Goal: Task Accomplishment & Management: Manage account settings

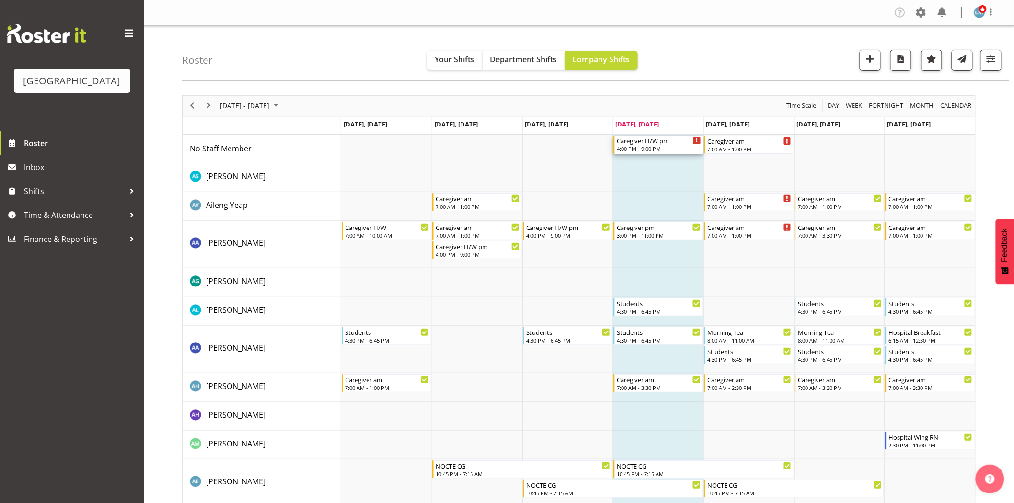
click at [654, 150] on div "4:00 PM - 9:00 PM" at bounding box center [659, 149] width 84 height 8
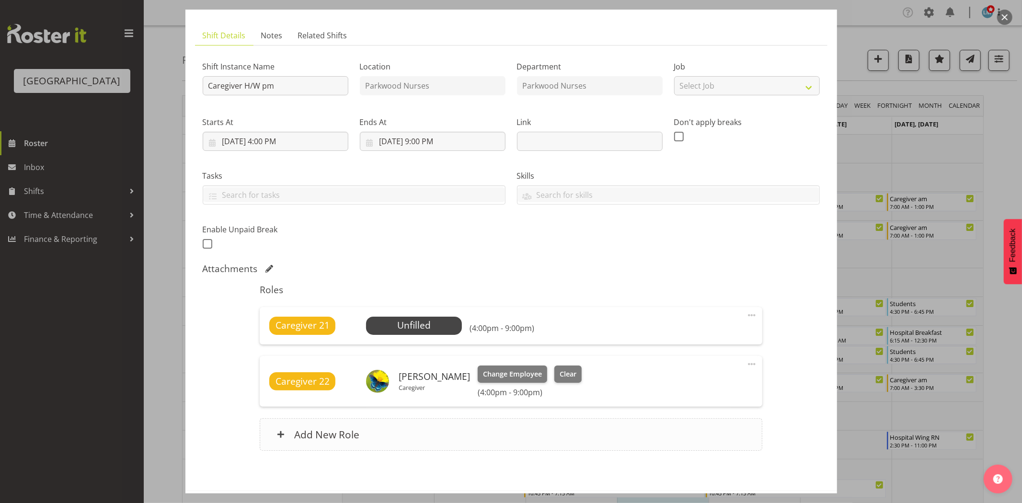
scroll to position [94, 0]
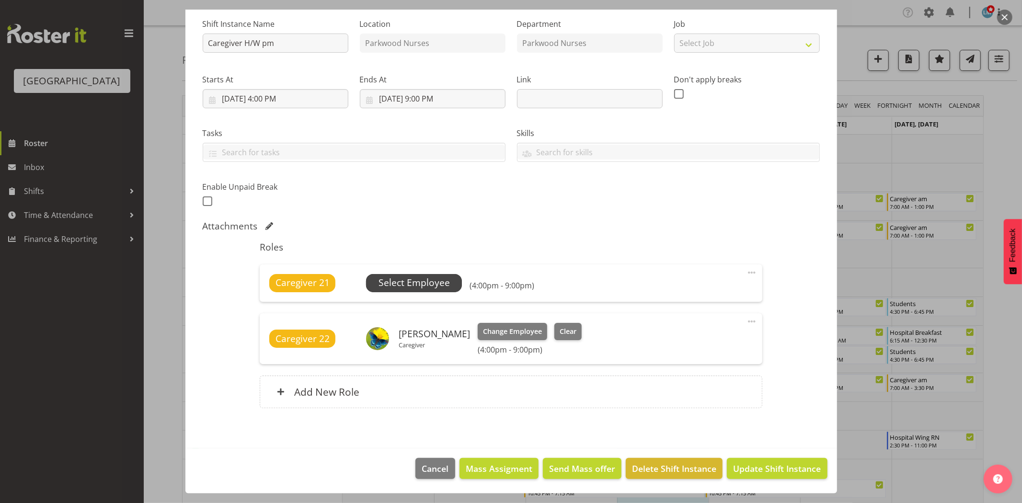
click at [406, 277] on span "Select Employee" at bounding box center [414, 283] width 71 height 14
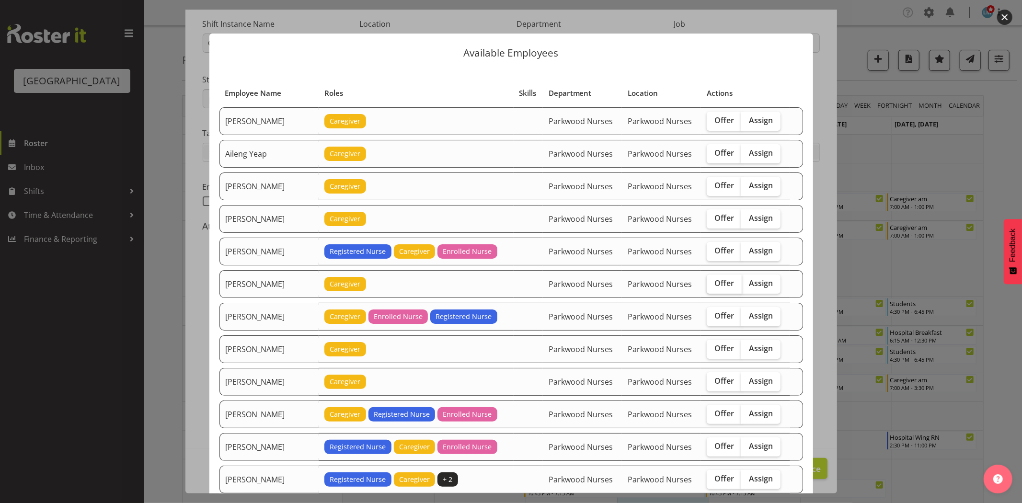
click at [717, 288] on span "Offer" at bounding box center [725, 283] width 20 height 10
click at [713, 287] on input "Offer" at bounding box center [710, 283] width 6 height 6
checkbox input "true"
click at [715, 348] on span "Offer" at bounding box center [725, 349] width 20 height 10
click at [713, 348] on input "Offer" at bounding box center [710, 349] width 6 height 6
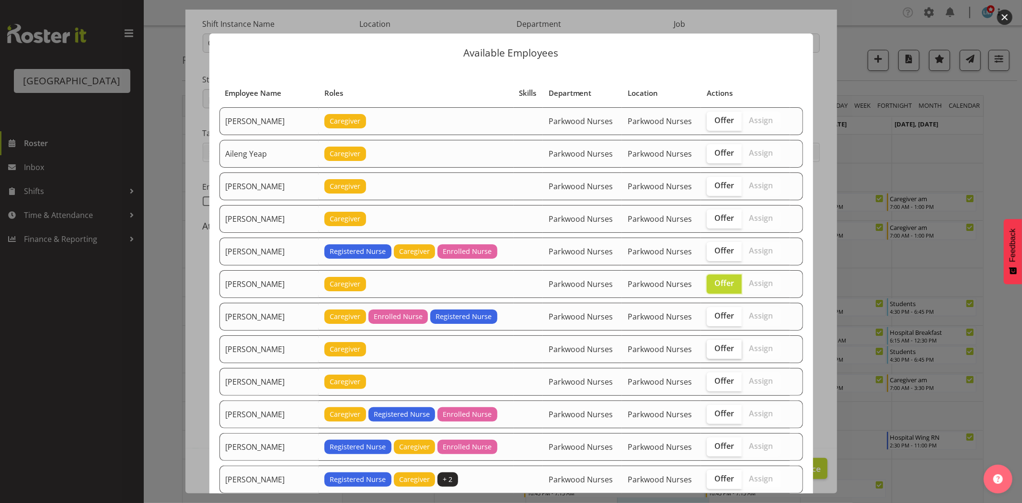
checkbox input "true"
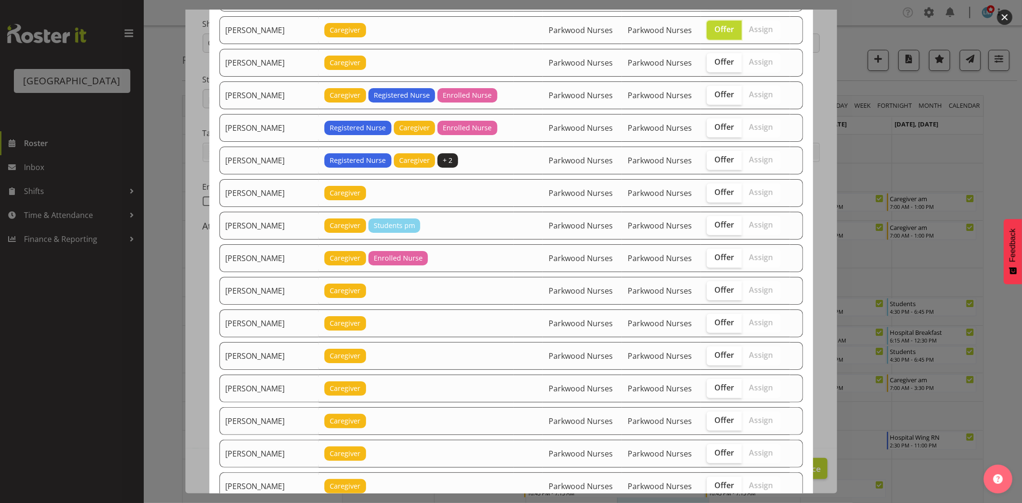
scroll to position [372, 0]
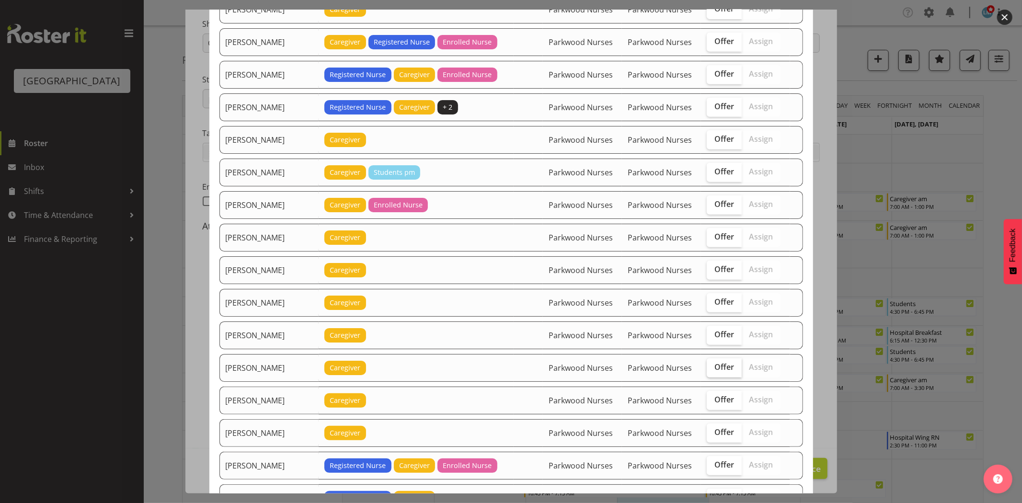
click at [715, 363] on span "Offer" at bounding box center [725, 367] width 20 height 10
click at [710, 364] on input "Offer" at bounding box center [710, 367] width 6 height 6
checkbox input "true"
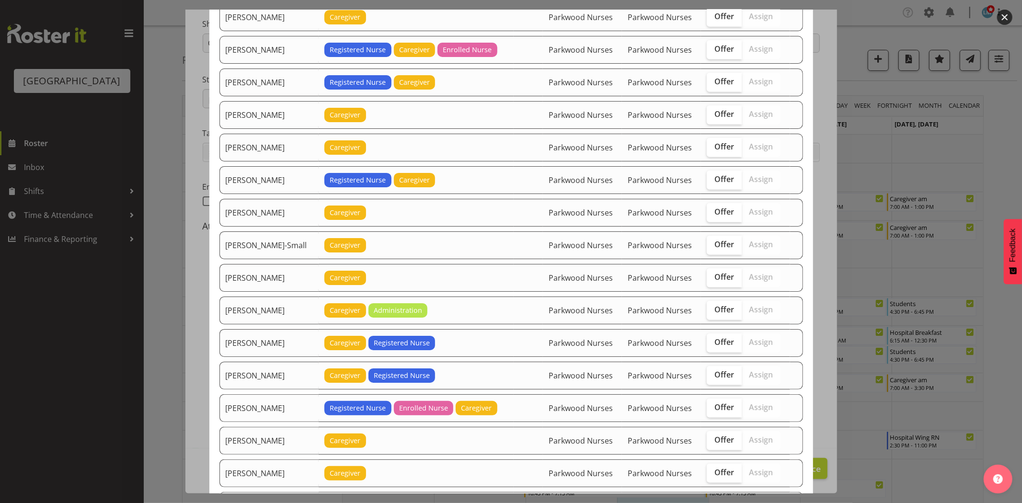
scroll to position [852, 0]
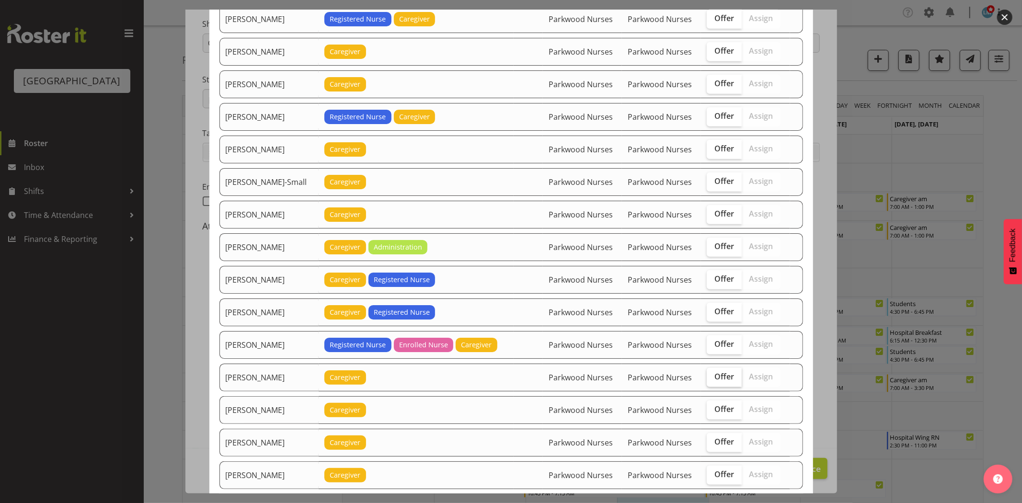
click at [715, 381] on span "Offer" at bounding box center [725, 377] width 20 height 10
click at [713, 380] on input "Offer" at bounding box center [710, 377] width 6 height 6
checkbox input "true"
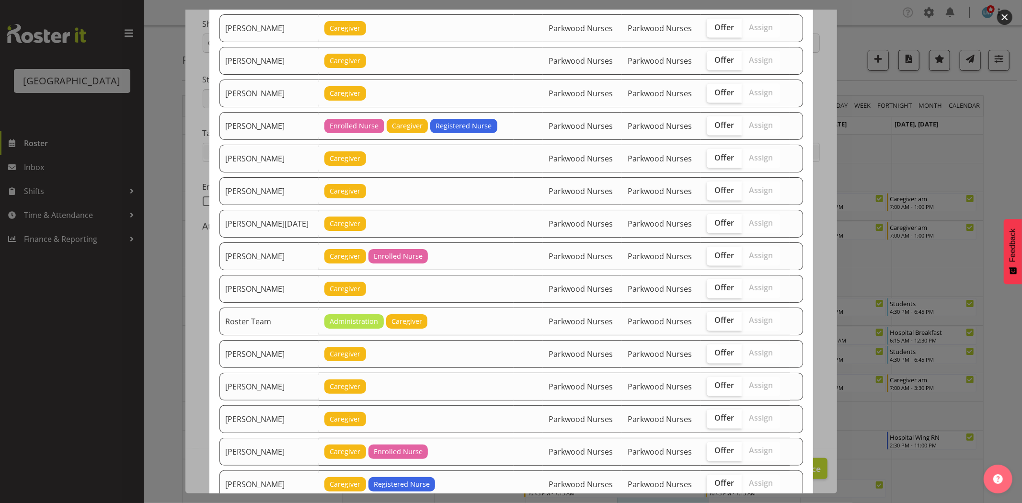
scroll to position [1278, 0]
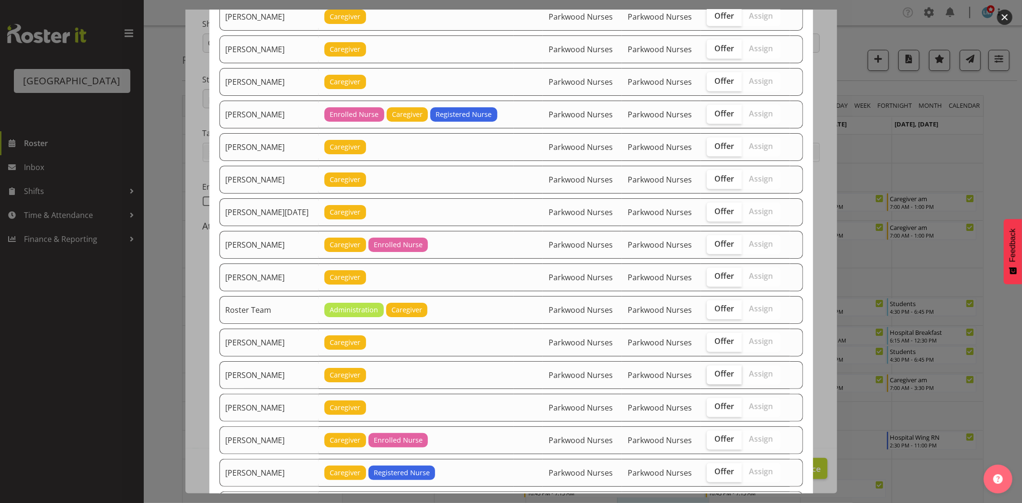
click at [708, 384] on label "Offer" at bounding box center [724, 375] width 35 height 19
click at [708, 378] on input "Offer" at bounding box center [710, 374] width 6 height 6
checkbox input "true"
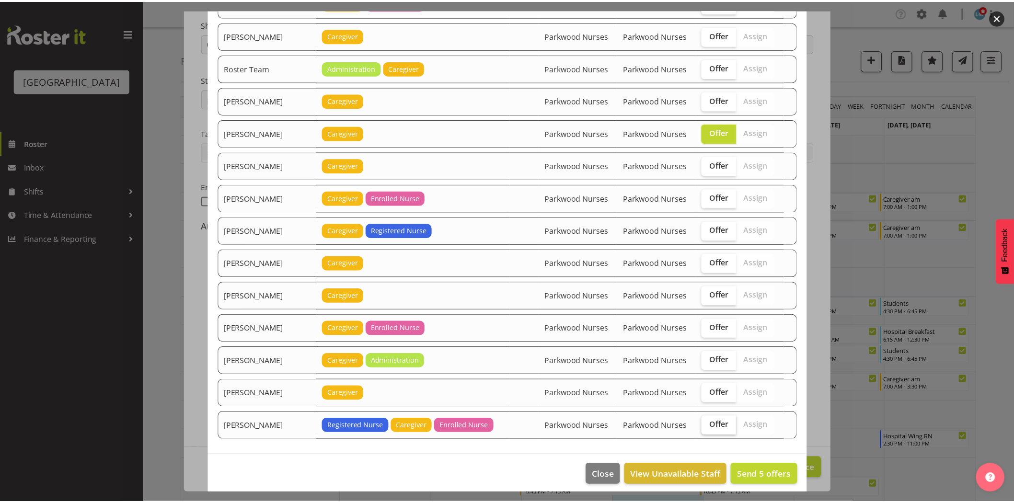
scroll to position [1531, 0]
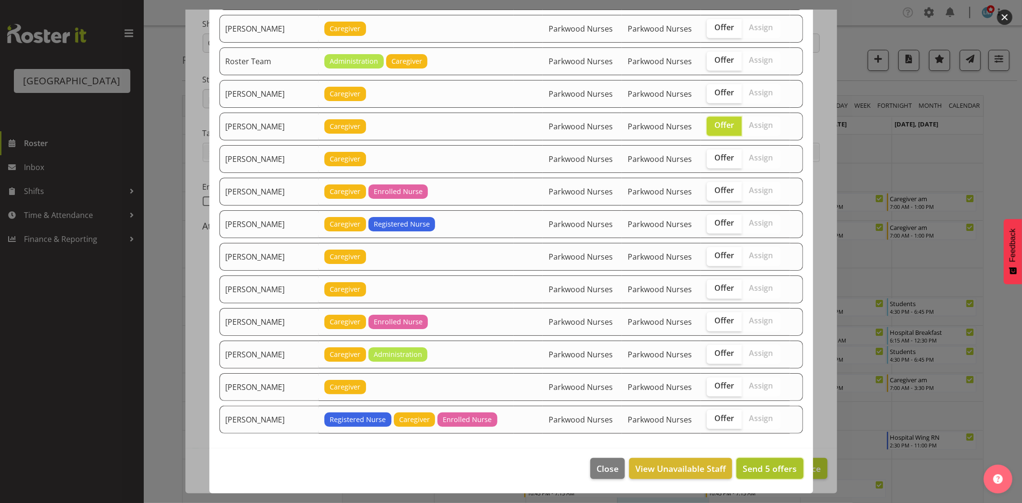
click at [751, 473] on span "Send 5 offers" at bounding box center [770, 469] width 54 height 12
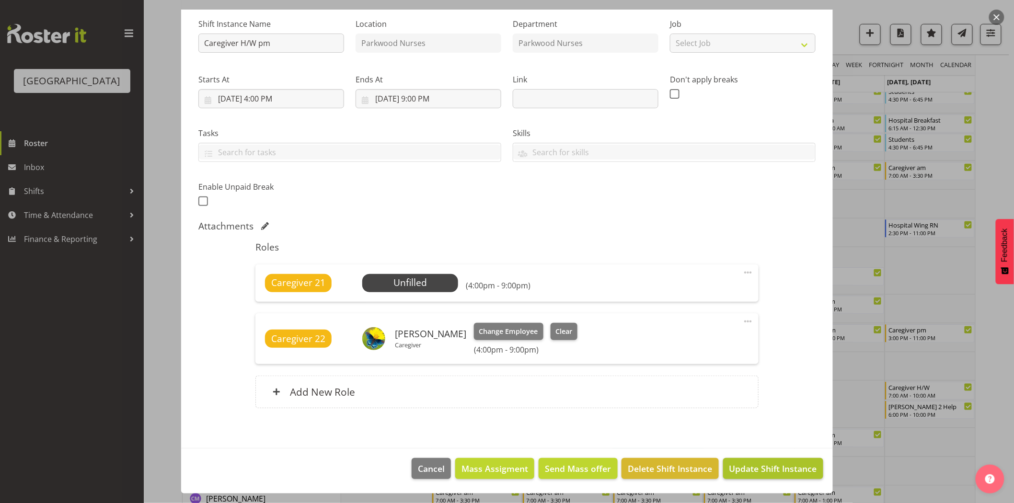
scroll to position [213, 0]
click at [753, 470] on span "Update Shift Instance" at bounding box center [773, 468] width 88 height 12
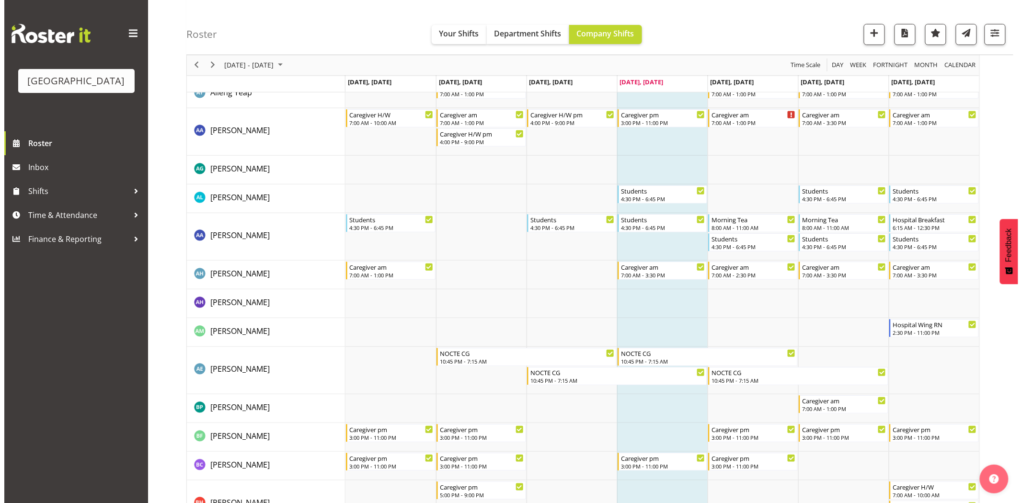
scroll to position [0, 0]
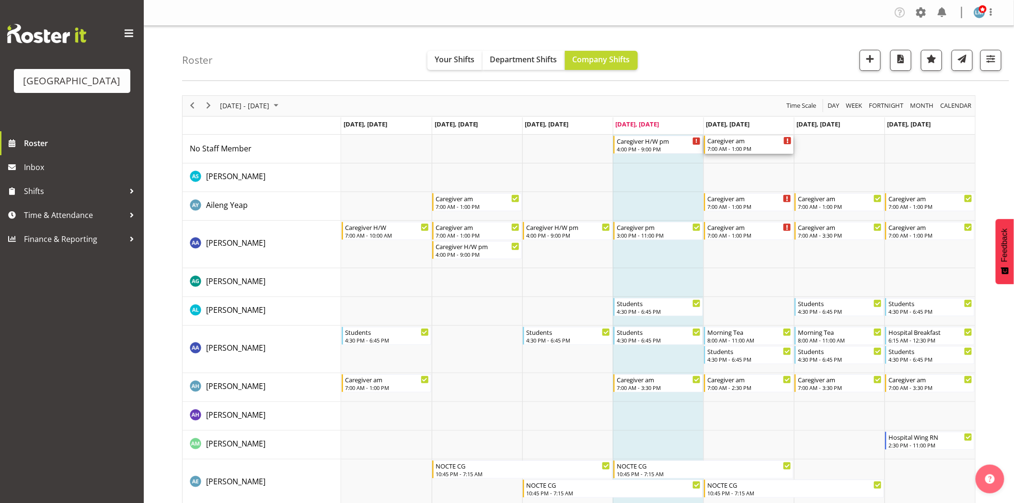
click at [757, 140] on div "Caregiver am" at bounding box center [749, 141] width 84 height 10
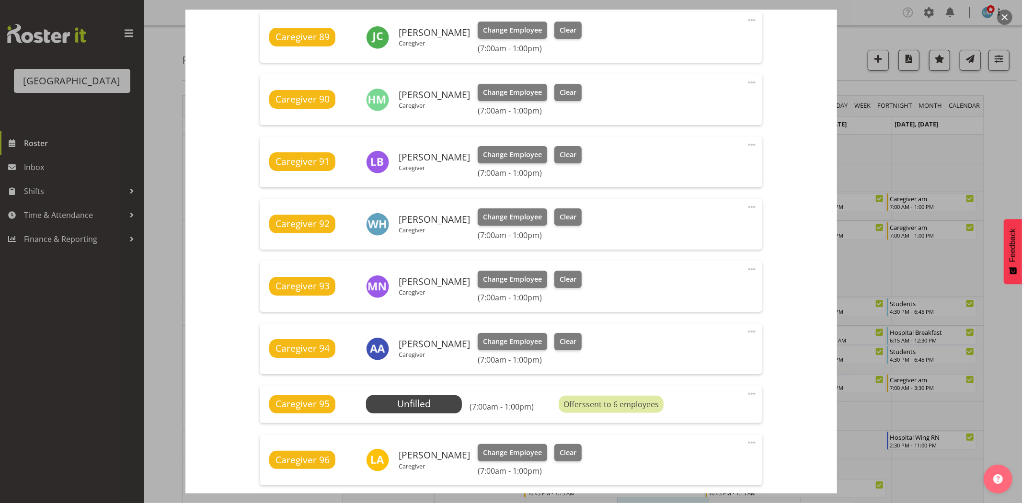
scroll to position [426, 0]
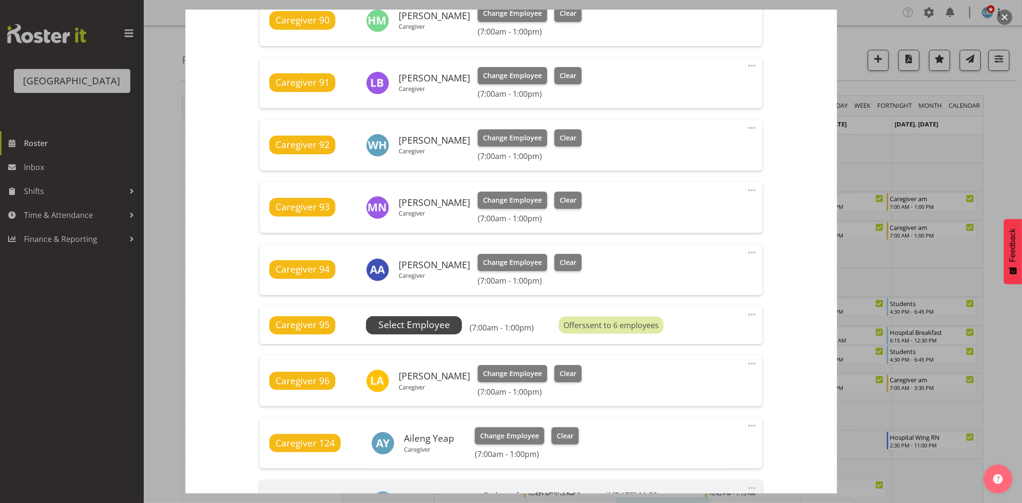
click at [427, 327] on span "Select Employee" at bounding box center [414, 325] width 71 height 14
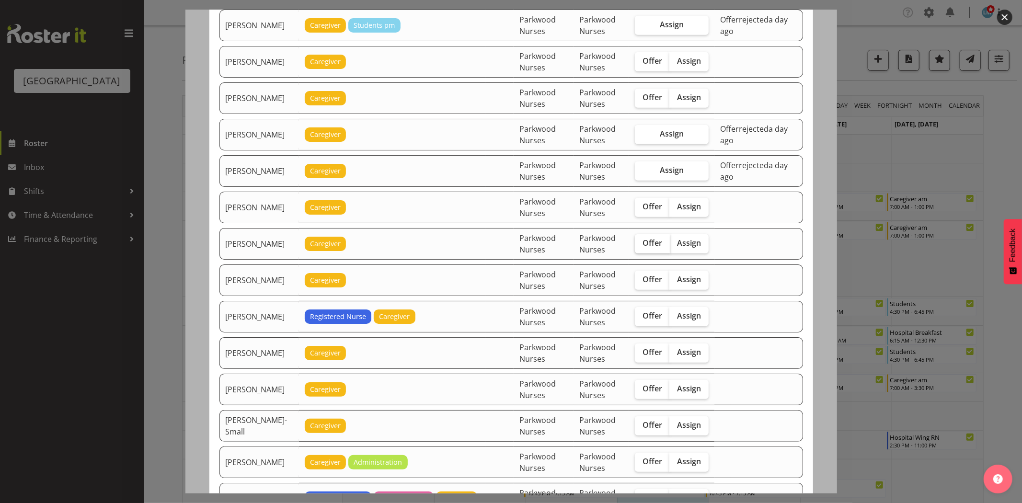
click at [658, 246] on span "Offer" at bounding box center [653, 243] width 20 height 10
click at [641, 246] on input "Offer" at bounding box center [638, 243] width 6 height 6
checkbox input "true"
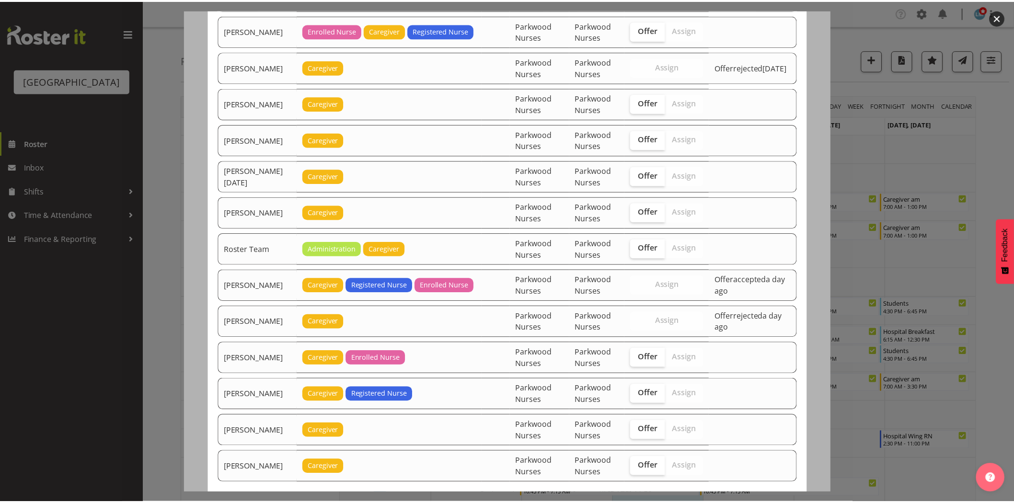
scroll to position [1203, 0]
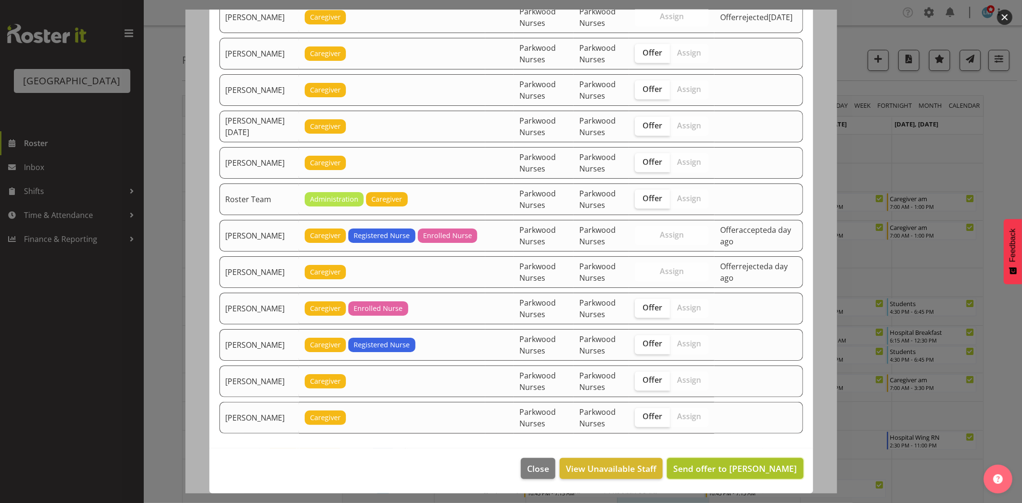
click at [752, 463] on span "Send offer to Jenny Williamson" at bounding box center [735, 469] width 124 height 12
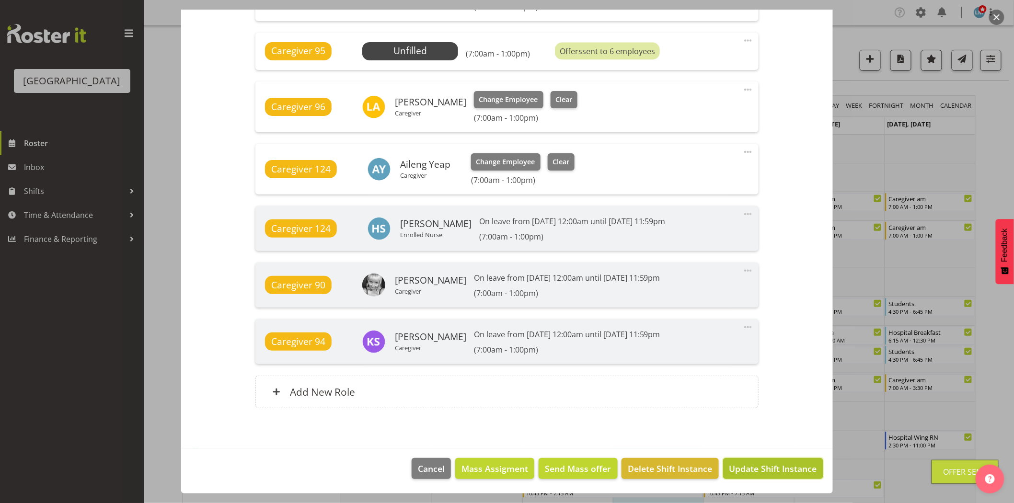
click at [754, 468] on span "Update Shift Instance" at bounding box center [773, 468] width 88 height 12
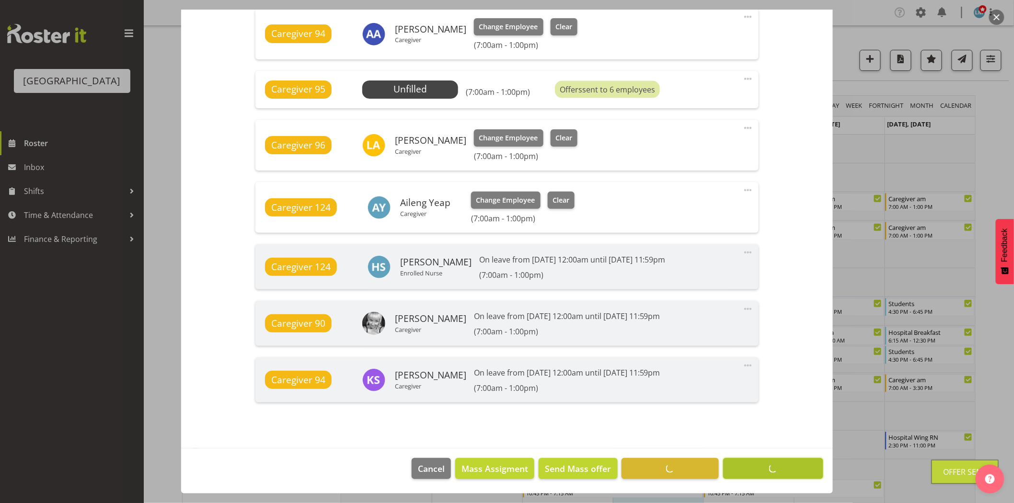
scroll to position [661, 0]
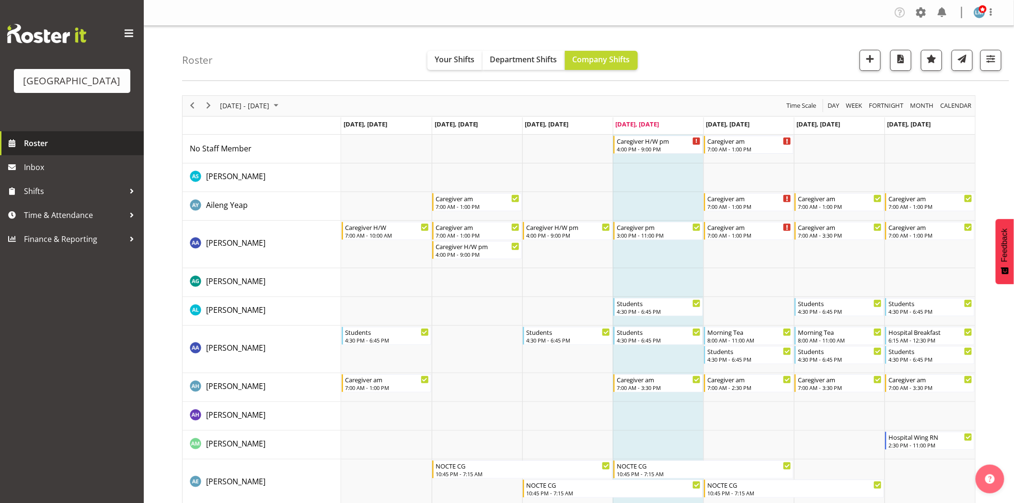
click at [44, 155] on link "Roster" at bounding box center [72, 143] width 144 height 24
click at [207, 107] on span "Next" at bounding box center [209, 106] width 12 height 12
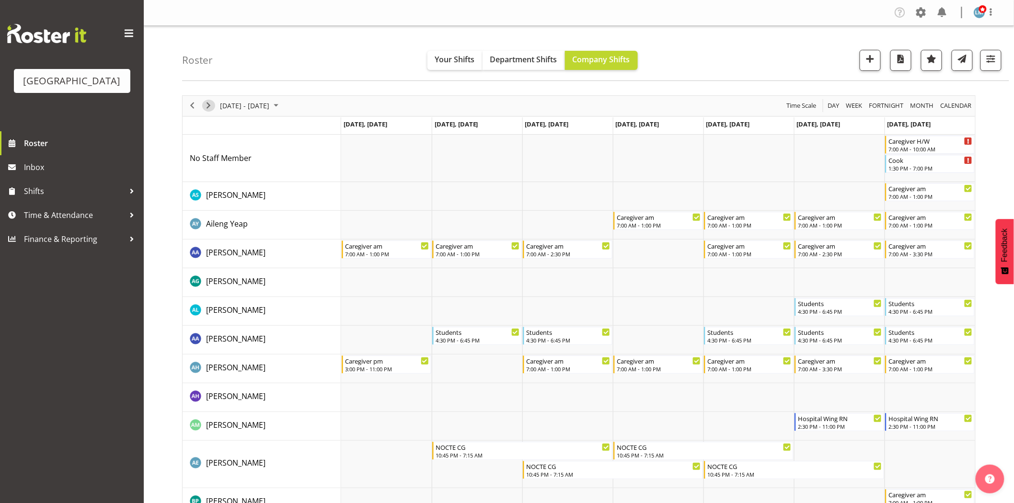
drag, startPoint x: 213, startPoint y: 103, endPoint x: 221, endPoint y: 113, distance: 13.3
click at [213, 103] on span "Next" at bounding box center [209, 106] width 12 height 12
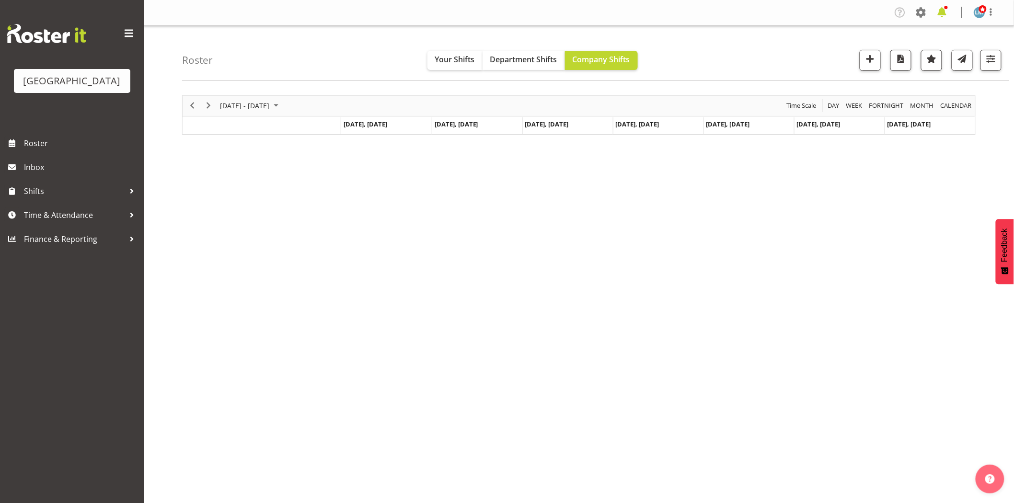
click at [947, 14] on span at bounding box center [941, 12] width 15 height 15
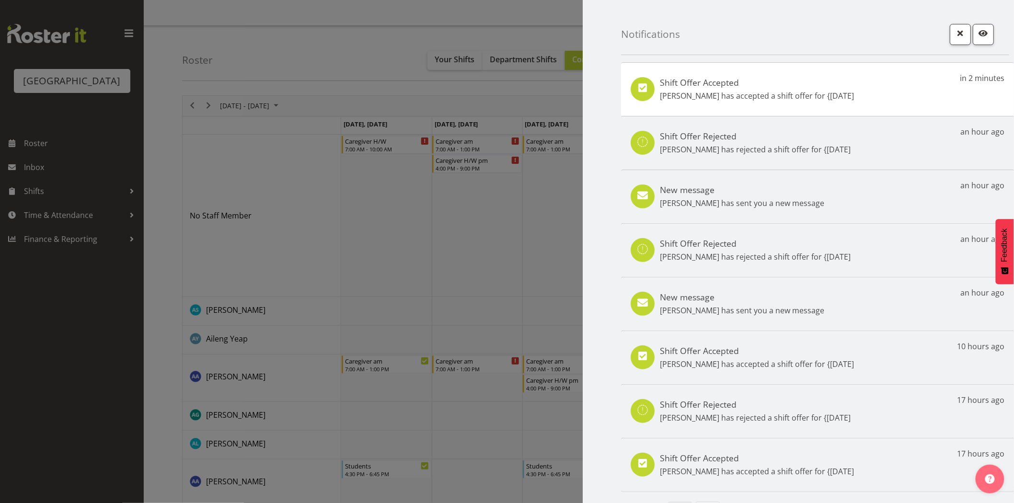
click at [102, 365] on div at bounding box center [507, 251] width 1014 height 503
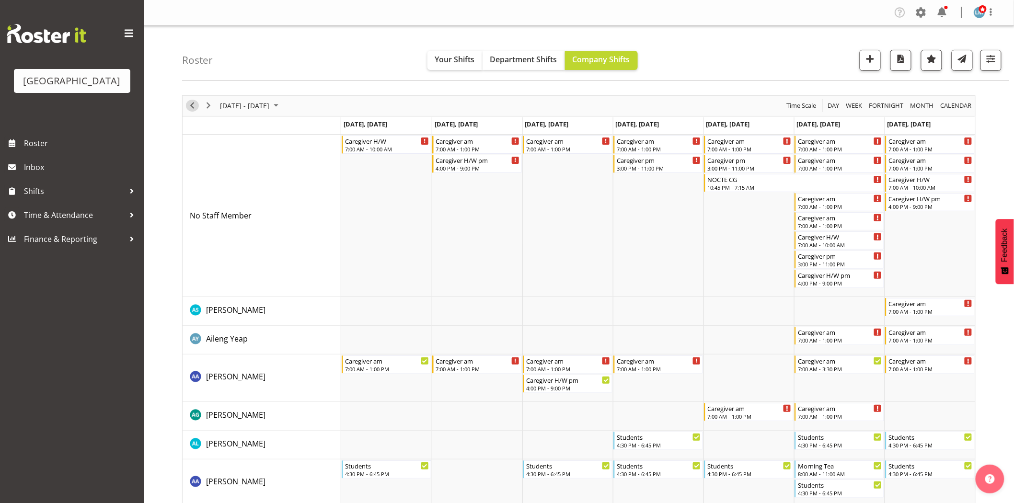
click at [193, 110] on span "Previous" at bounding box center [192, 106] width 12 height 12
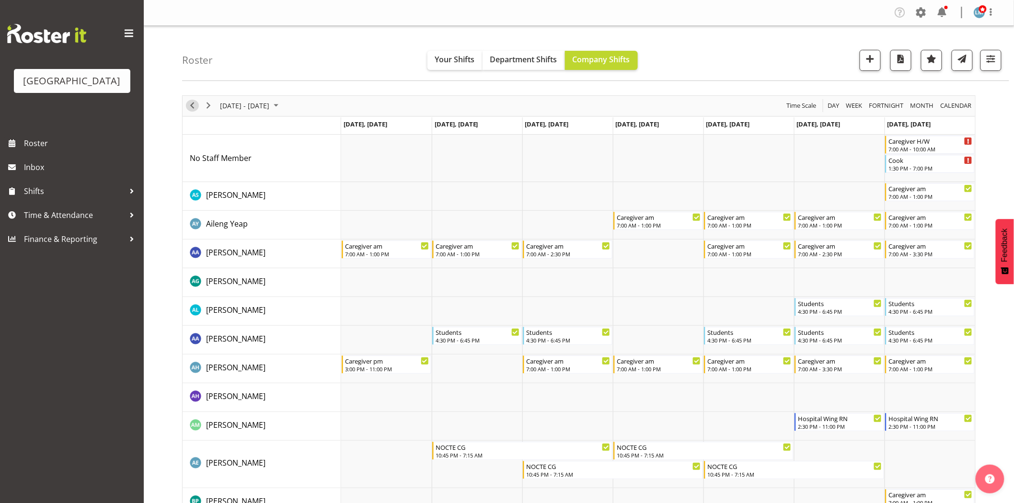
click at [189, 106] on span "Previous" at bounding box center [192, 106] width 12 height 12
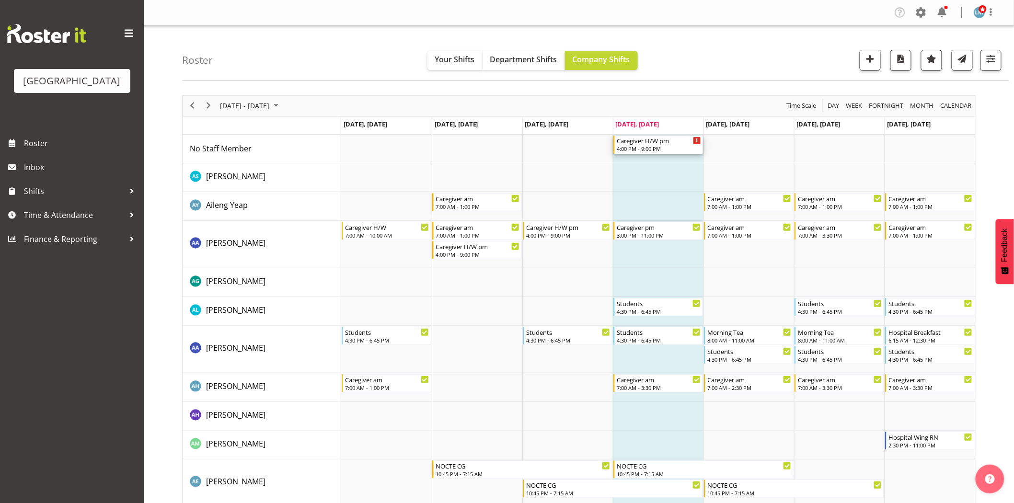
click at [654, 141] on div "Caregiver H/W pm" at bounding box center [659, 141] width 84 height 10
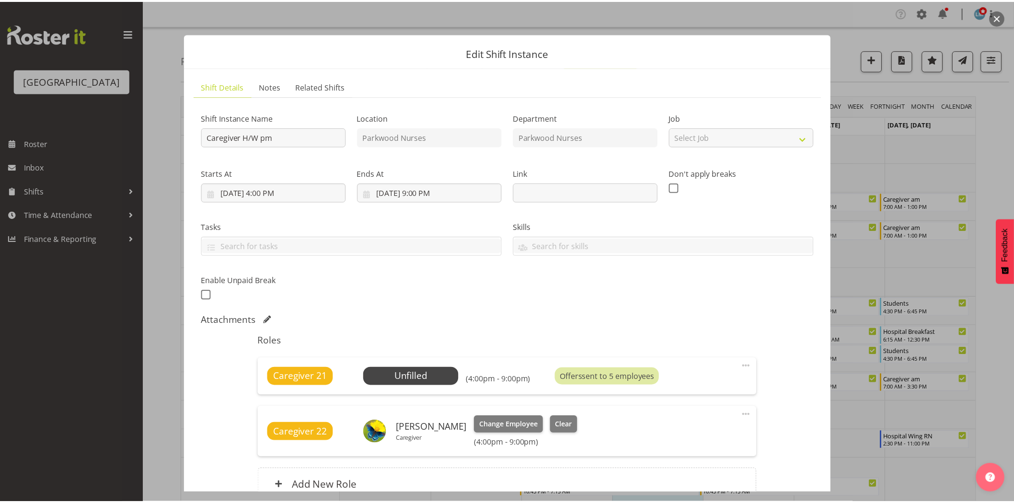
scroll to position [53, 0]
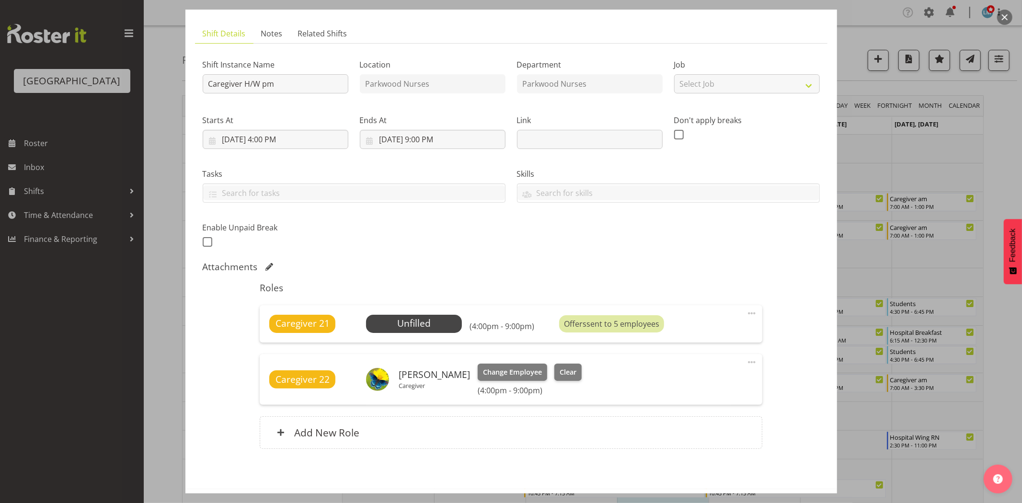
click at [1000, 152] on div at bounding box center [511, 251] width 1022 height 503
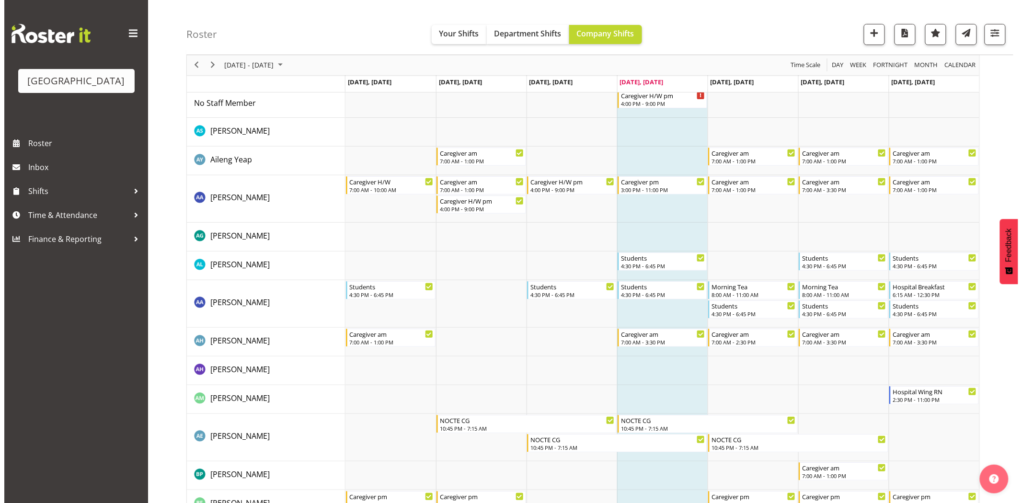
scroll to position [0, 0]
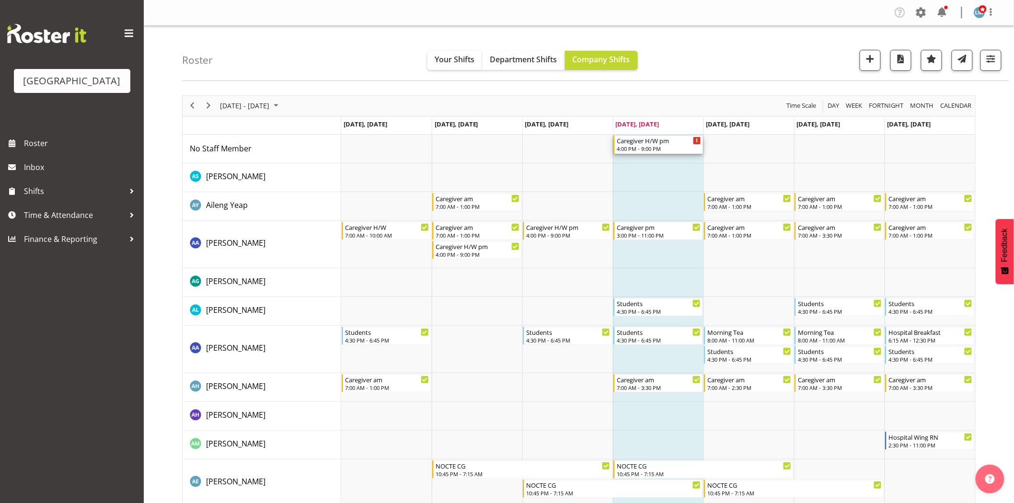
click at [659, 145] on div "Caregiver H/W pm 4:00 PM - 9:00 PM" at bounding box center [659, 145] width 84 height 18
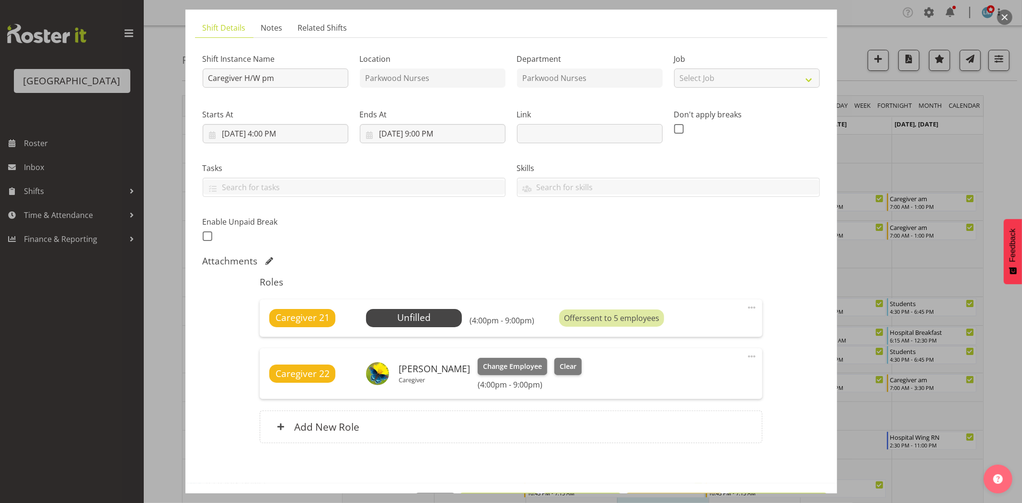
scroll to position [94, 0]
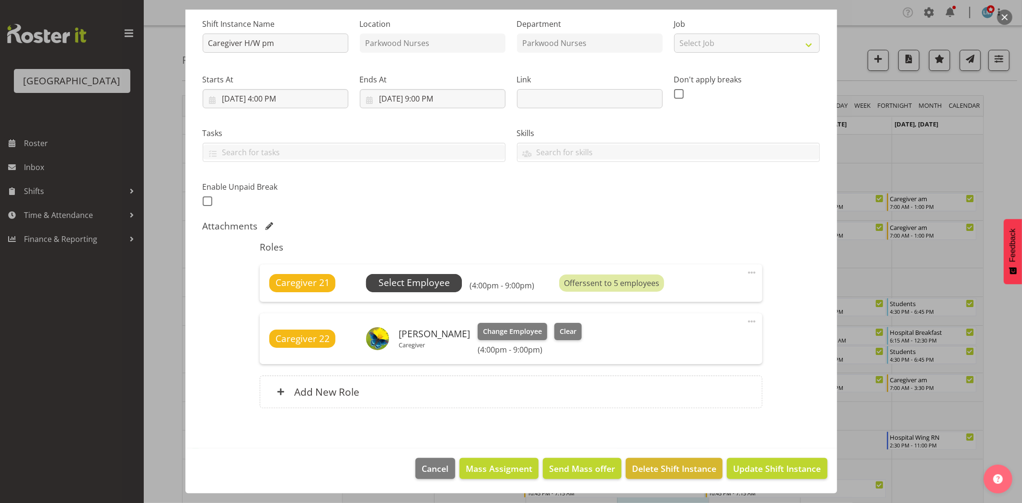
click at [399, 284] on span "Select Employee" at bounding box center [414, 283] width 71 height 14
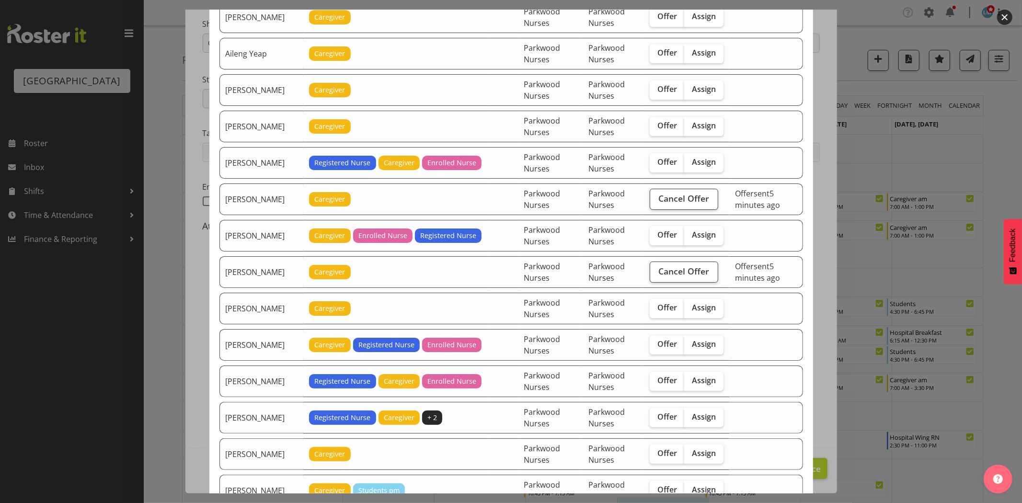
scroll to position [106, 0]
click at [673, 314] on label "Offer" at bounding box center [667, 308] width 35 height 19
click at [656, 311] on input "Offer" at bounding box center [653, 307] width 6 height 6
checkbox input "true"
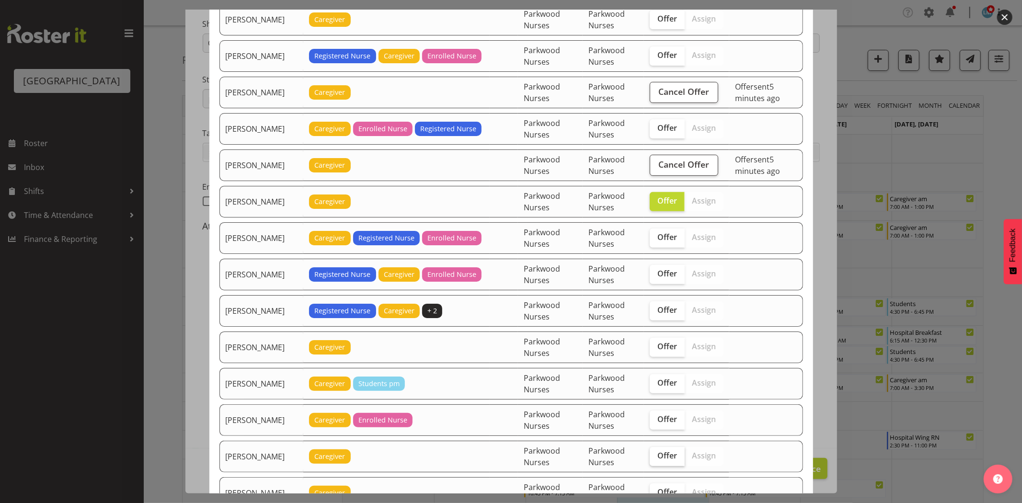
click at [656, 463] on label "Offer" at bounding box center [667, 456] width 35 height 19
click at [656, 459] on input "Offer" at bounding box center [653, 456] width 6 height 6
checkbox input "true"
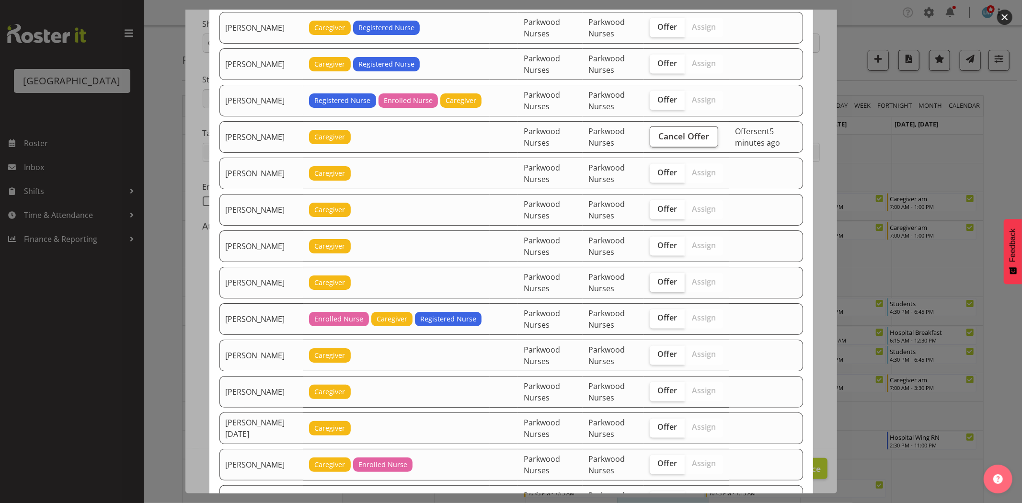
scroll to position [1278, 0]
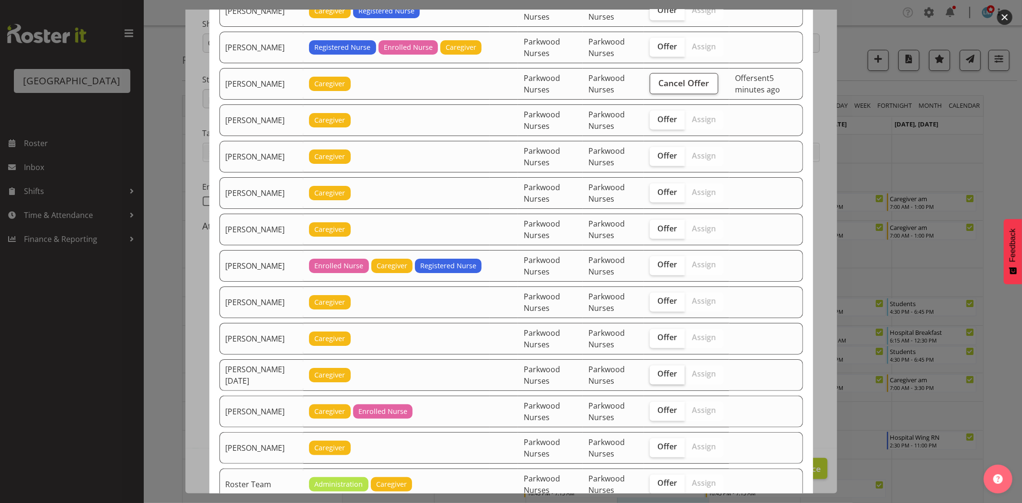
click at [657, 379] on span "Offer" at bounding box center [667, 374] width 20 height 10
click at [655, 378] on input "Offer" at bounding box center [653, 374] width 6 height 6
checkbox input "true"
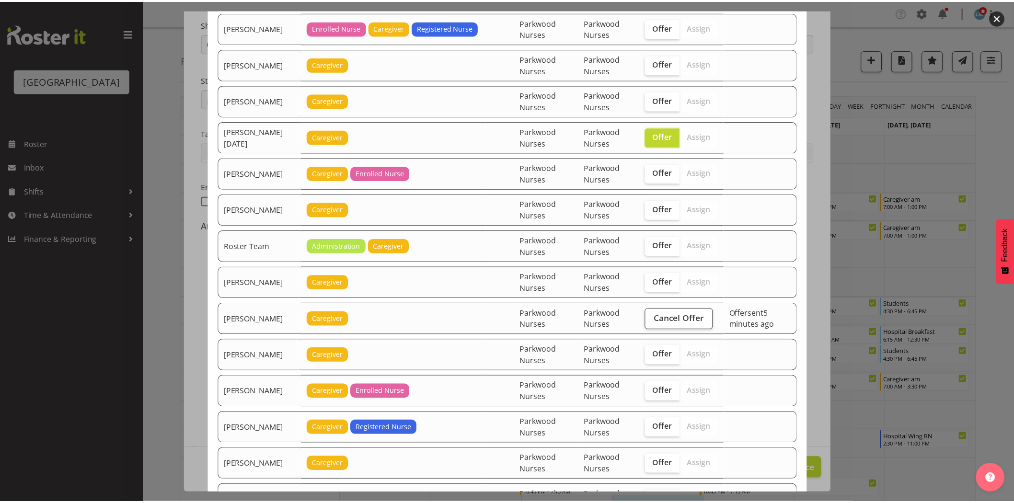
scroll to position [1751, 0]
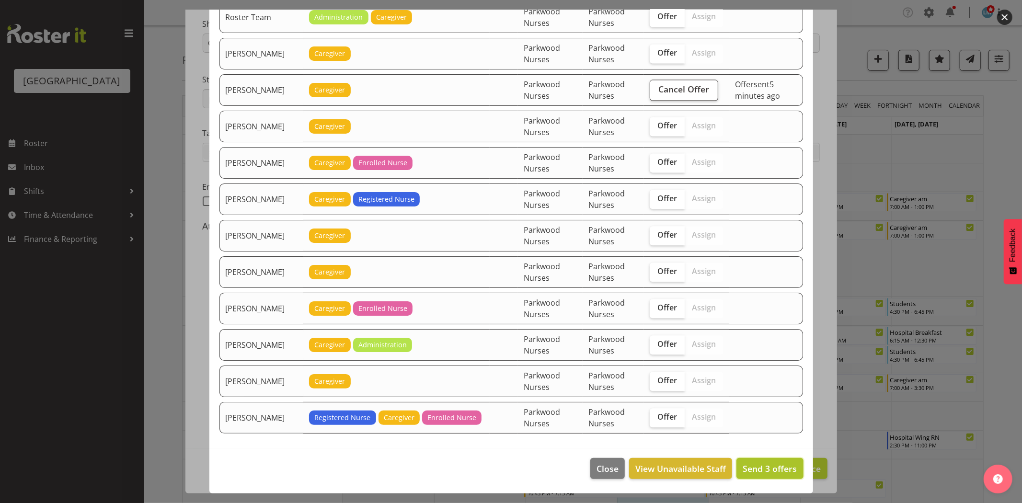
click at [779, 477] on button "Send 3 offers" at bounding box center [770, 468] width 67 height 21
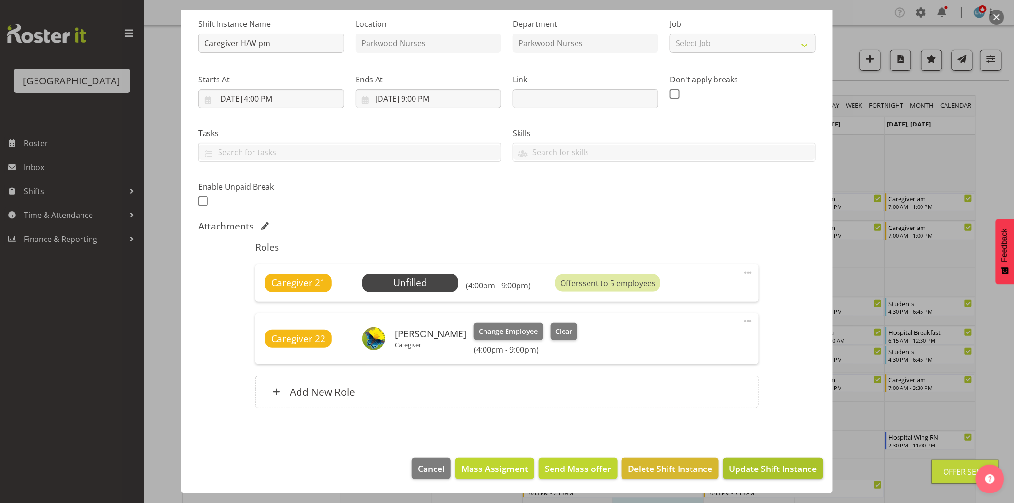
scroll to position [213, 0]
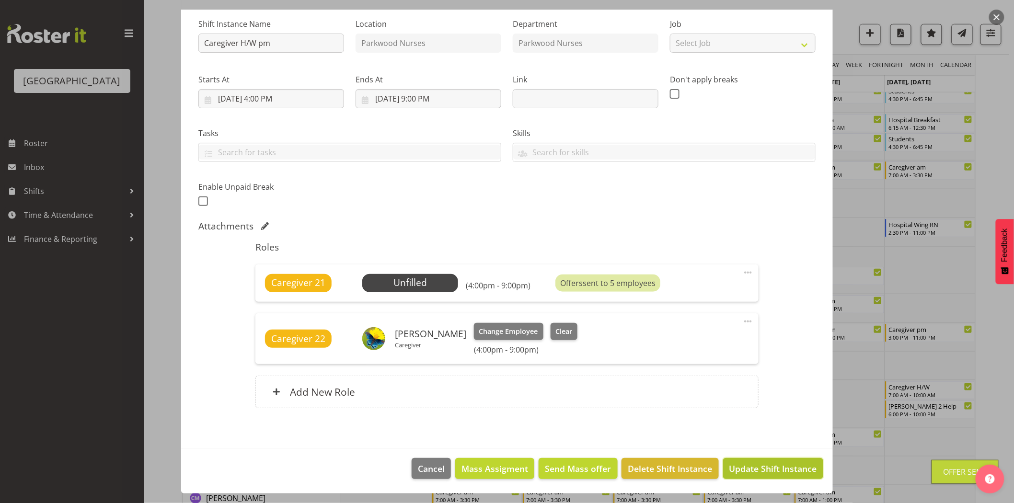
click at [780, 473] on span "Update Shift Instance" at bounding box center [773, 468] width 88 height 12
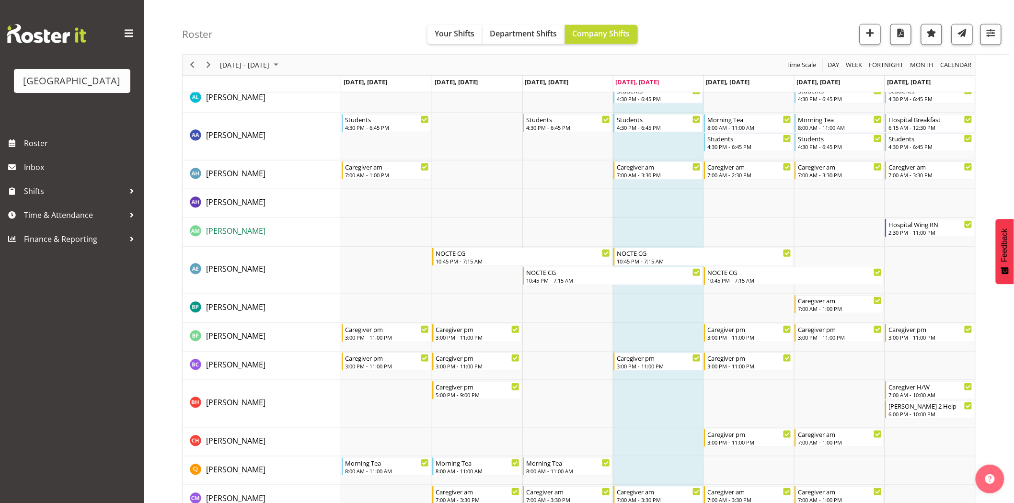
scroll to position [89, 0]
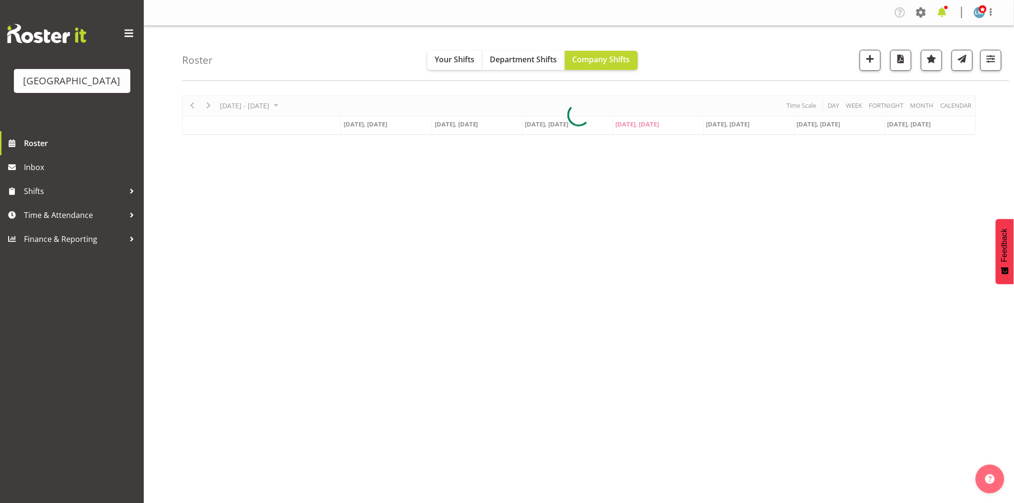
click at [940, 10] on span at bounding box center [941, 12] width 15 height 15
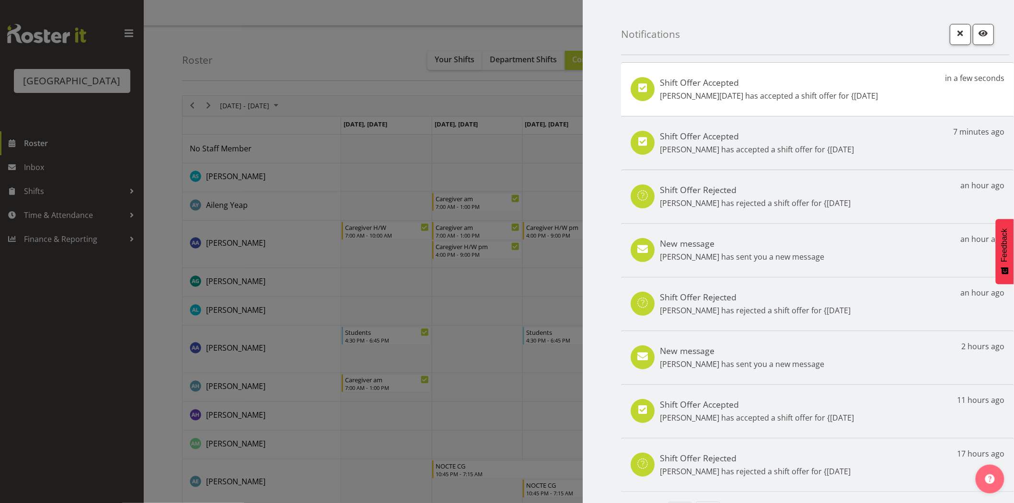
click at [762, 265] on div "New message Suzanne Goodwin has sent you a new message an hour ago" at bounding box center [817, 250] width 393 height 54
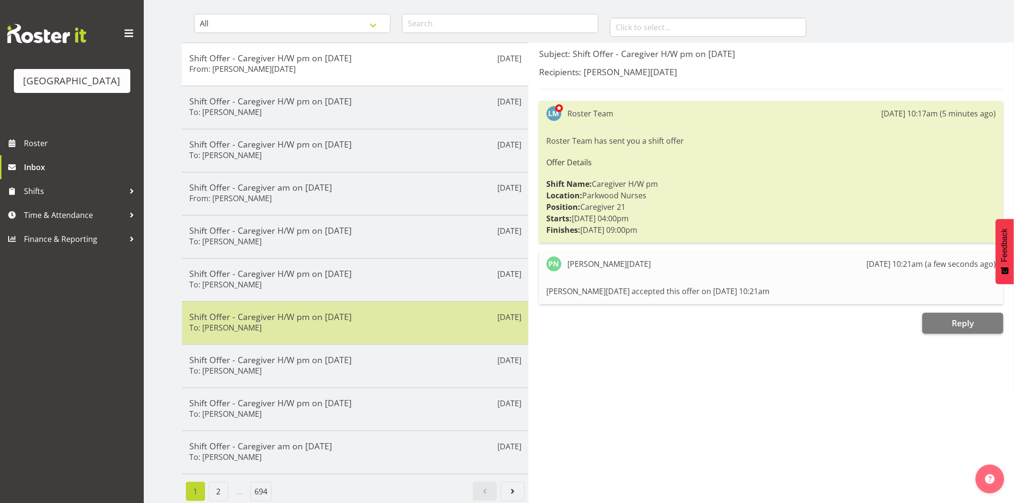
scroll to position [99, 0]
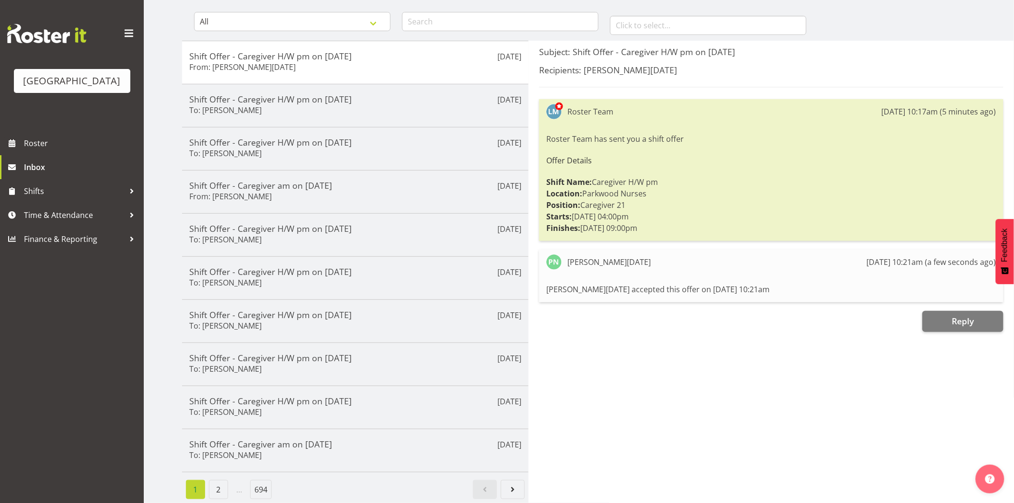
click at [86, 408] on div "Parkwood Retirement Village Roster Inbox Shifts Time & Attendance Finance & Rep…" at bounding box center [72, 251] width 144 height 503
click at [56, 150] on span "Roster" at bounding box center [81, 143] width 115 height 14
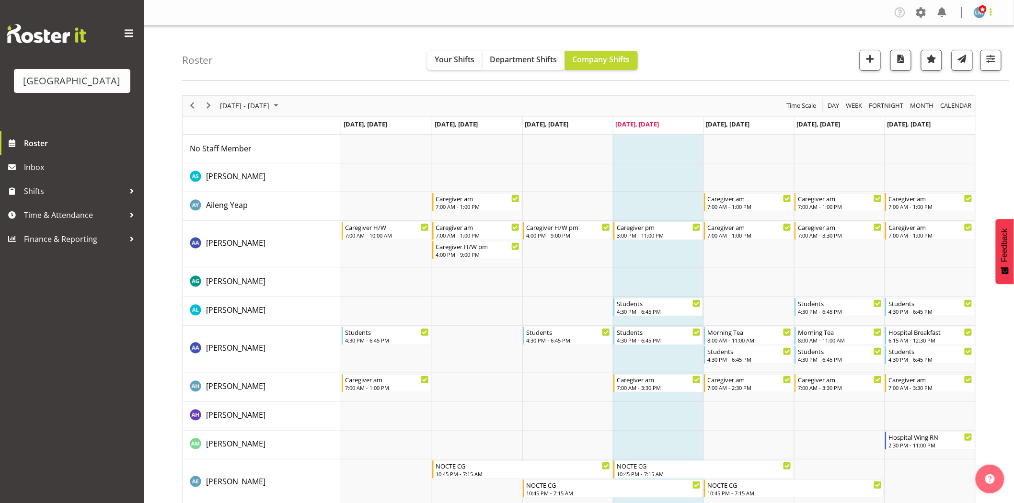
click at [991, 13] on span at bounding box center [991, 12] width 12 height 12
click at [980, 51] on link "Log Out" at bounding box center [951, 50] width 92 height 17
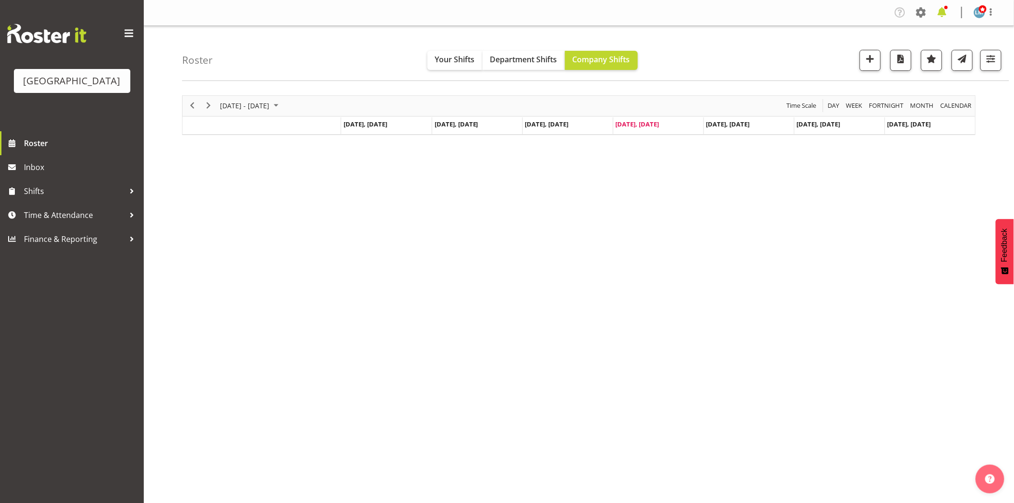
click at [944, 16] on span at bounding box center [941, 12] width 15 height 15
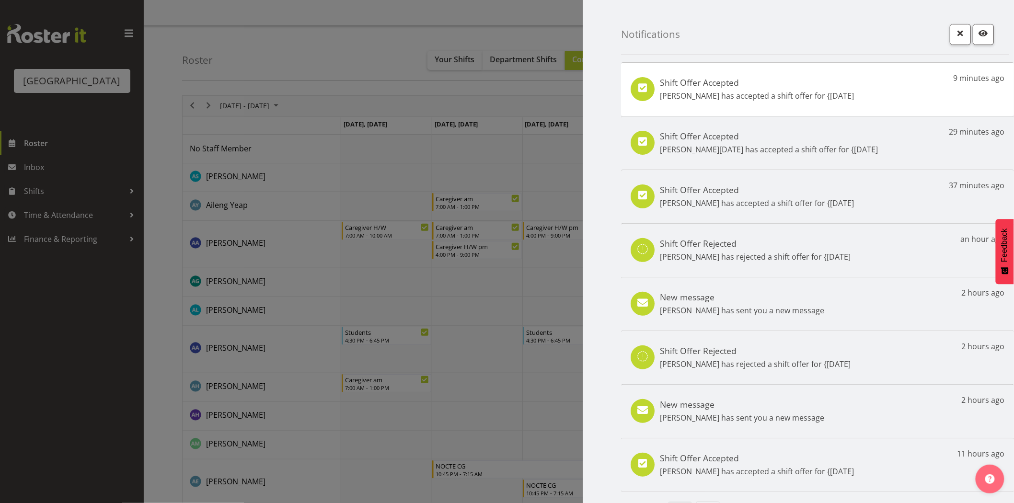
click at [700, 98] on p "[PERSON_NAME] has accepted a shift offer for {[DATE]" at bounding box center [757, 96] width 194 height 12
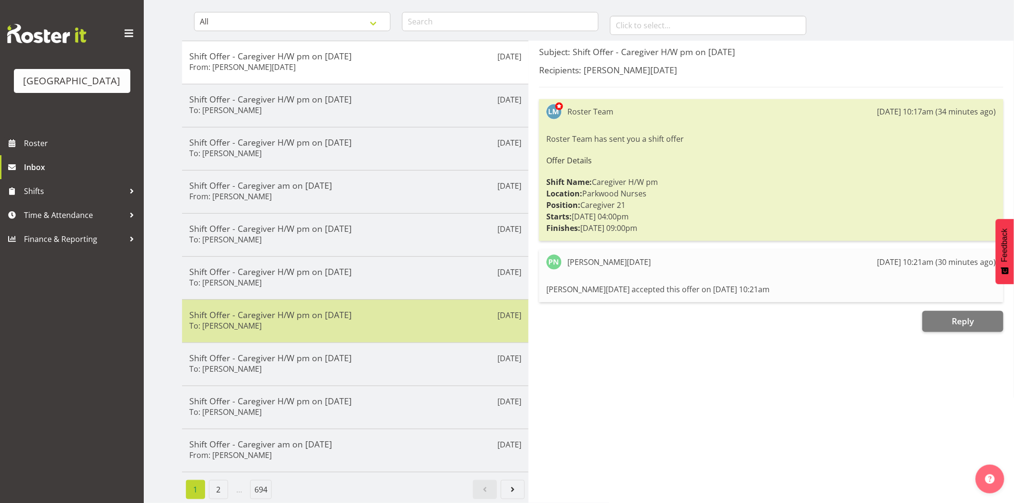
scroll to position [99, 0]
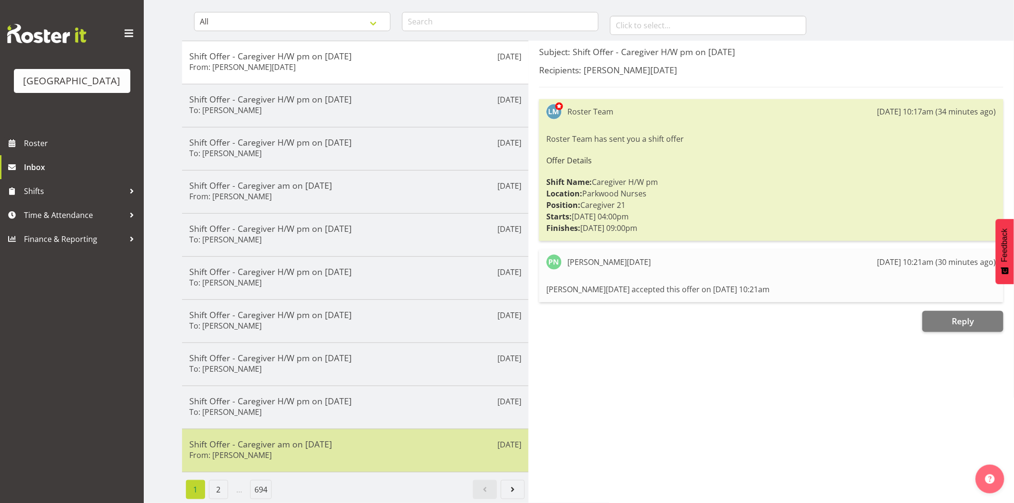
click at [294, 441] on h5 "Shift Offer - Caregiver am on [DATE]" at bounding box center [355, 444] width 332 height 11
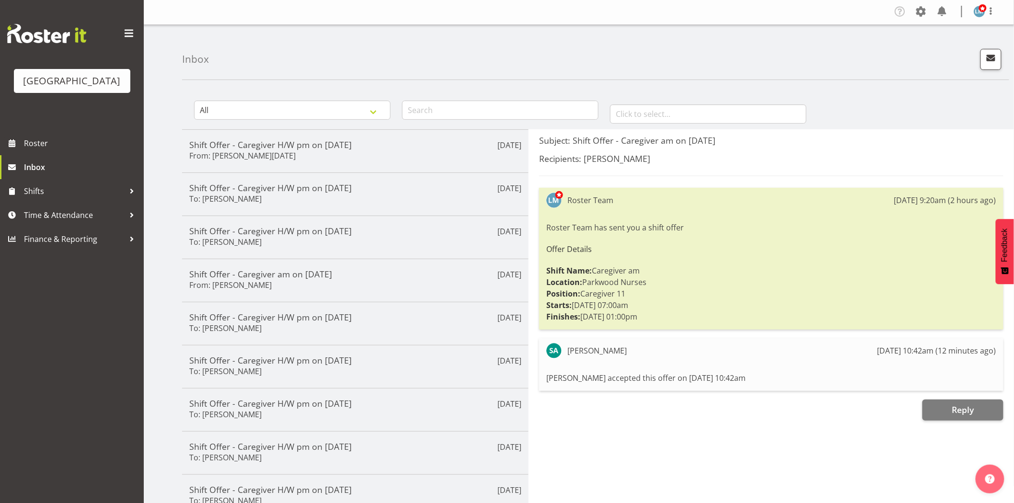
scroll to position [0, 0]
click at [39, 150] on span "Roster" at bounding box center [81, 143] width 115 height 14
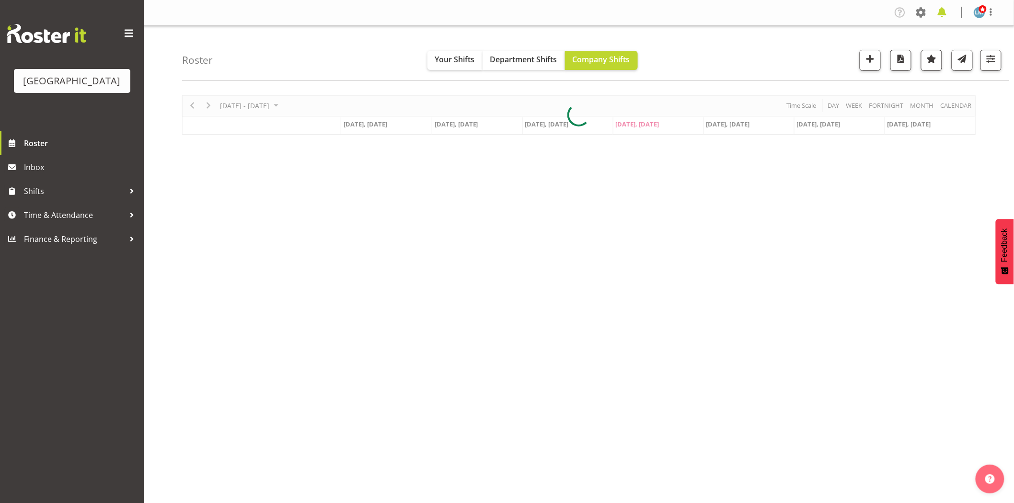
click at [941, 15] on span at bounding box center [941, 12] width 15 height 15
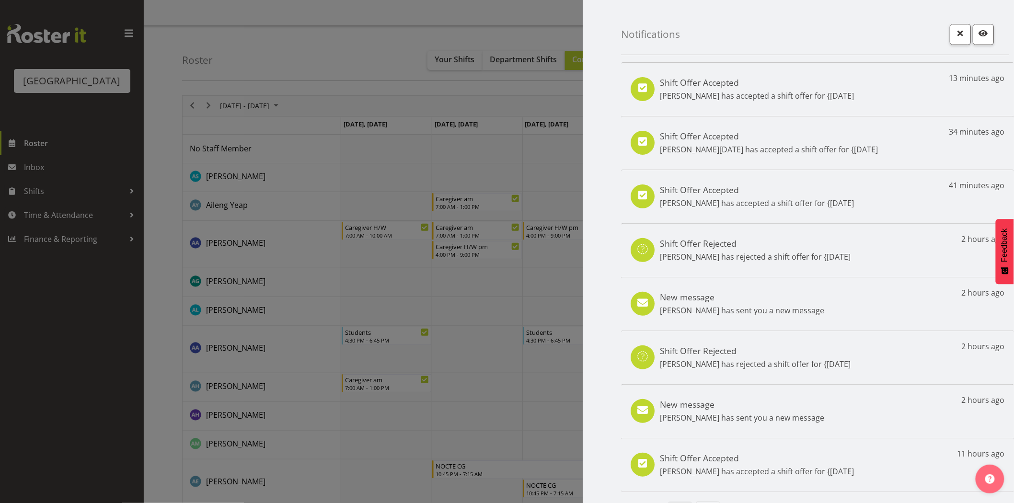
click at [856, 303] on div "New message [PERSON_NAME] has sent you a new message 2 hours ago" at bounding box center [817, 304] width 393 height 54
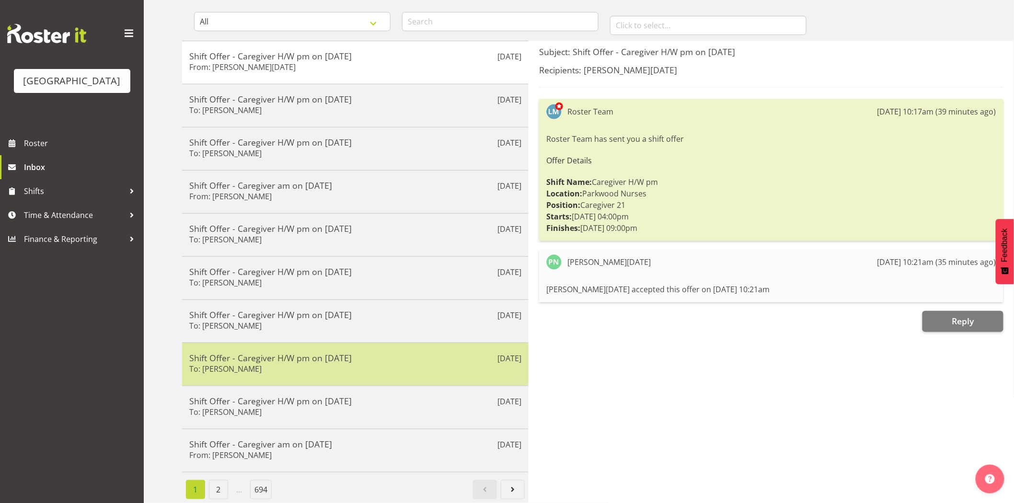
scroll to position [99, 0]
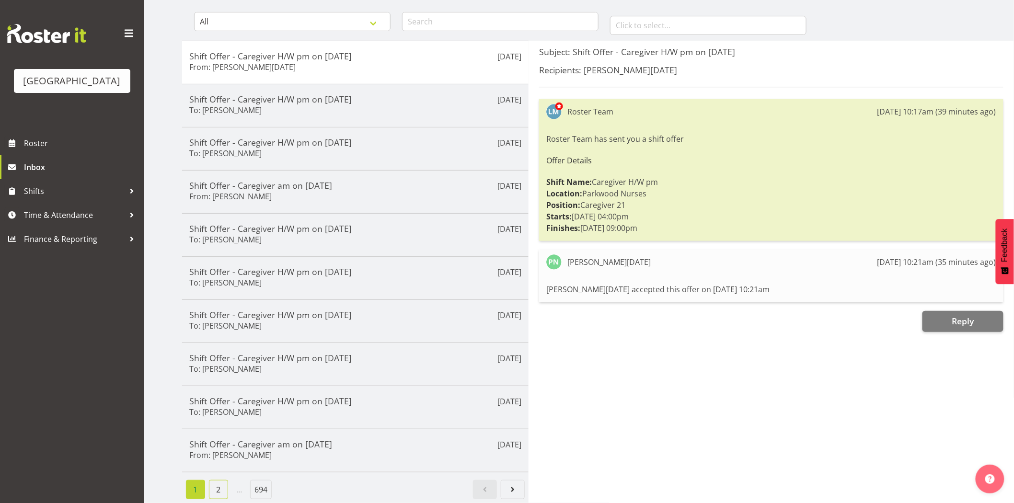
click at [219, 484] on link "2" at bounding box center [218, 489] width 19 height 19
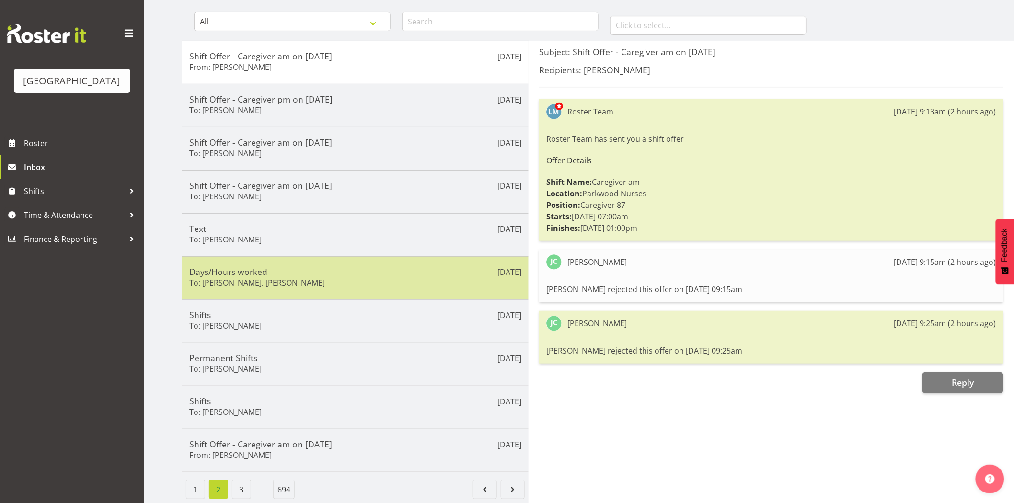
click at [329, 271] on div "Days/Hours worked To: Suzanne Goodwin, Alex Love" at bounding box center [355, 277] width 332 height 23
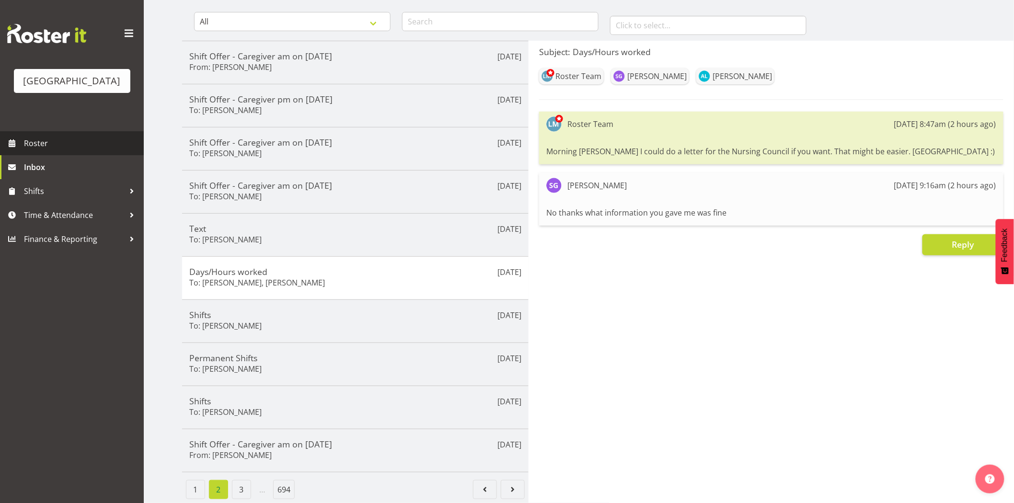
click at [28, 150] on span "Roster" at bounding box center [81, 143] width 115 height 14
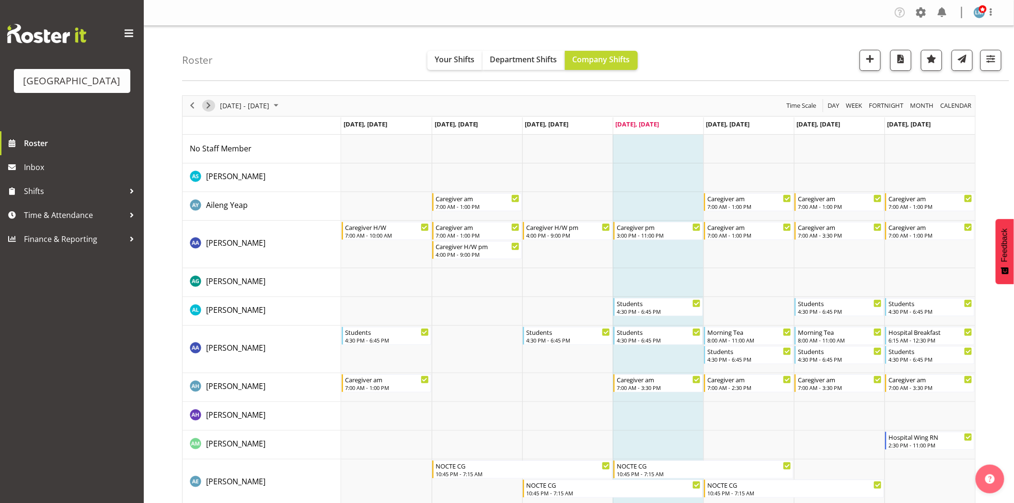
click at [207, 103] on span "Next" at bounding box center [209, 106] width 12 height 12
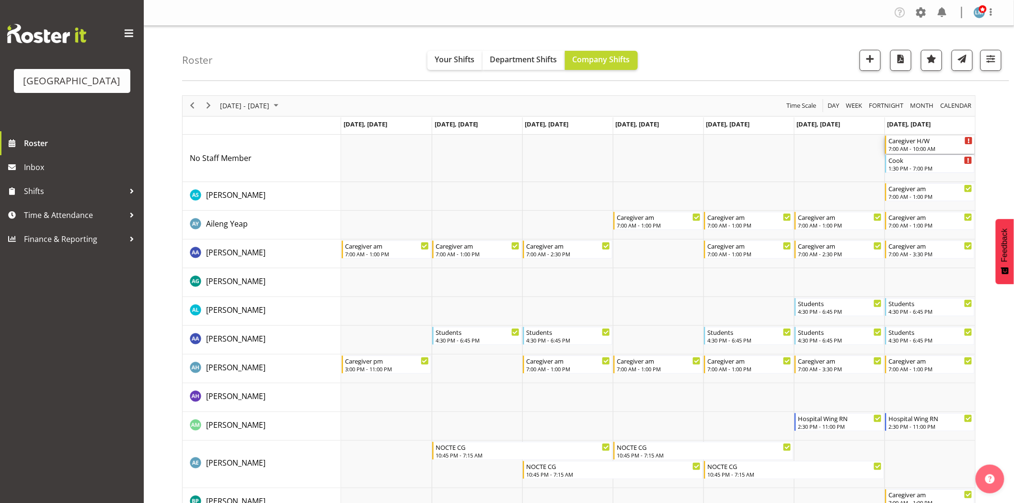
click at [914, 141] on div "Caregiver H/W" at bounding box center [930, 141] width 84 height 10
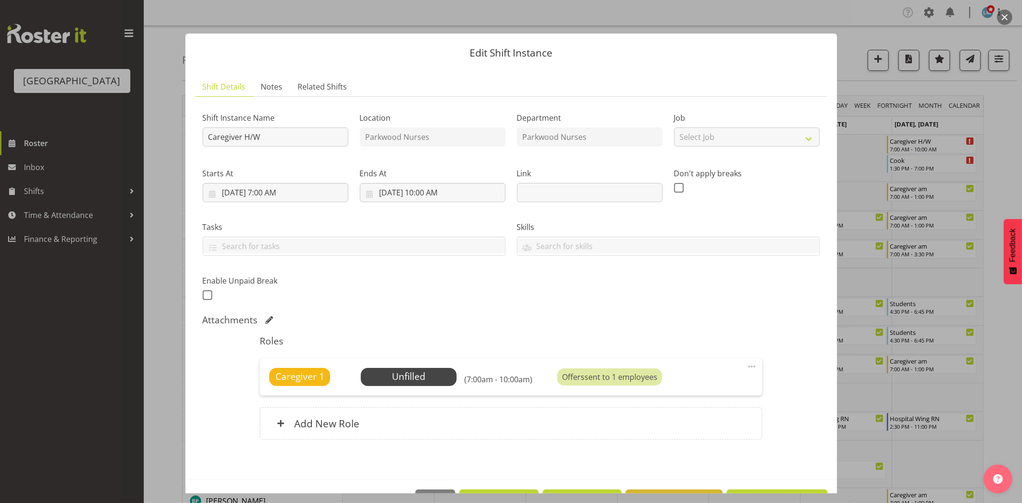
click at [996, 175] on div at bounding box center [511, 251] width 1022 height 503
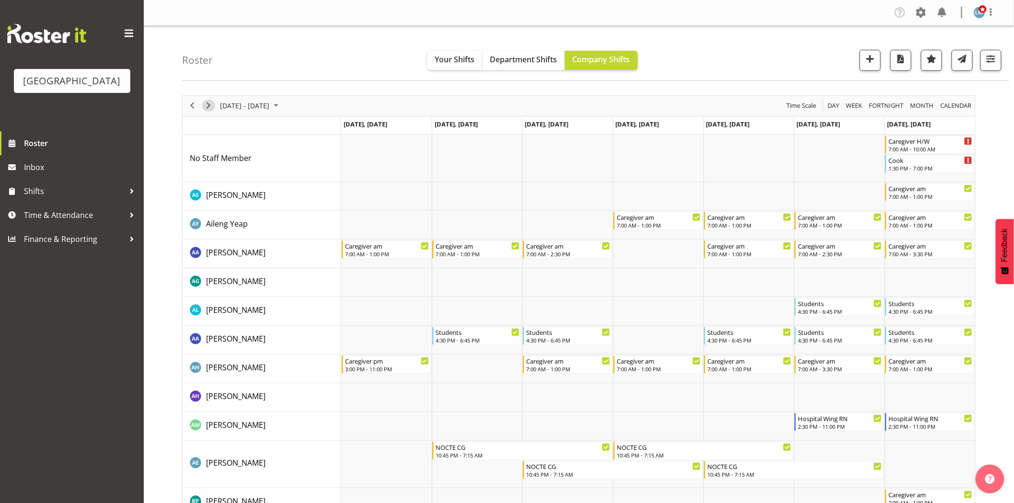
click at [207, 107] on span "Next" at bounding box center [209, 106] width 12 height 12
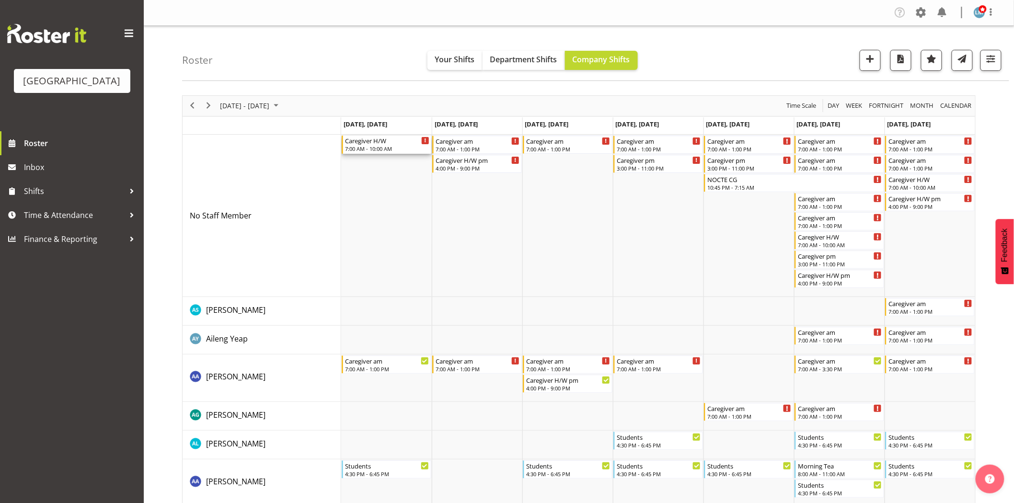
click at [393, 149] on div "7:00 AM - 10:00 AM" at bounding box center [387, 149] width 84 height 8
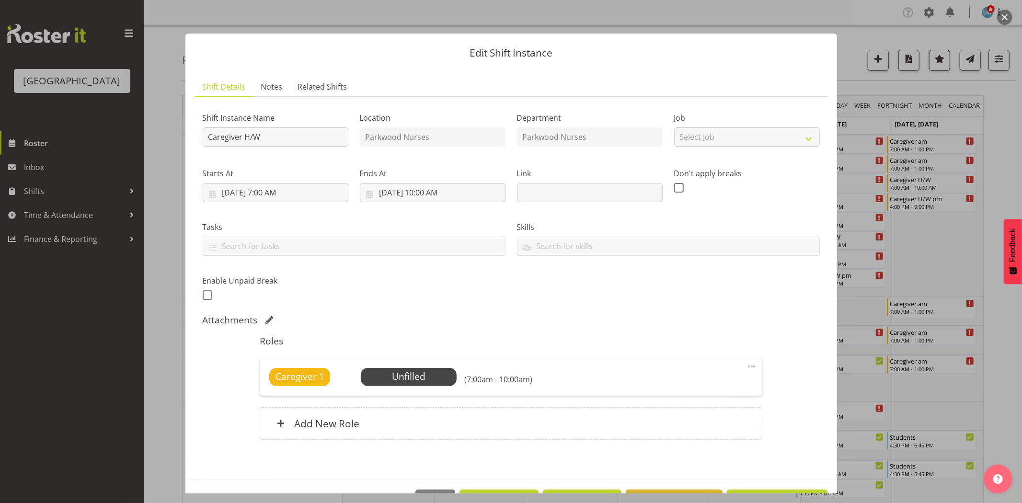
scroll to position [32, 0]
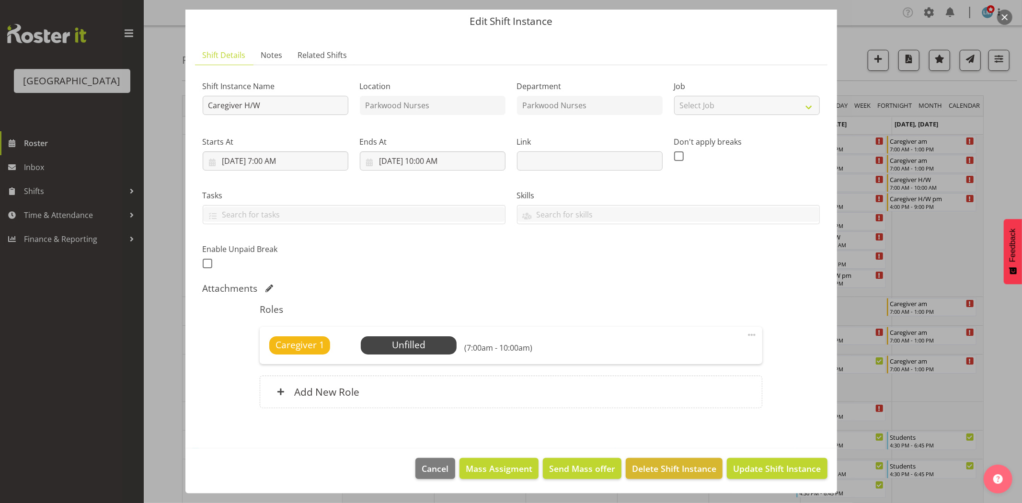
click at [994, 174] on div at bounding box center [511, 251] width 1022 height 503
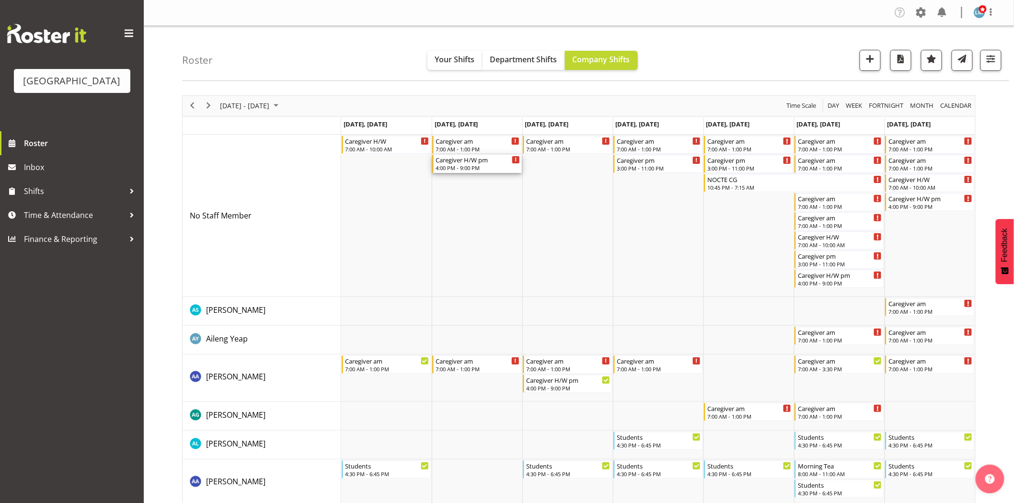
click at [455, 171] on div "4:00 PM - 9:00 PM" at bounding box center [478, 168] width 84 height 8
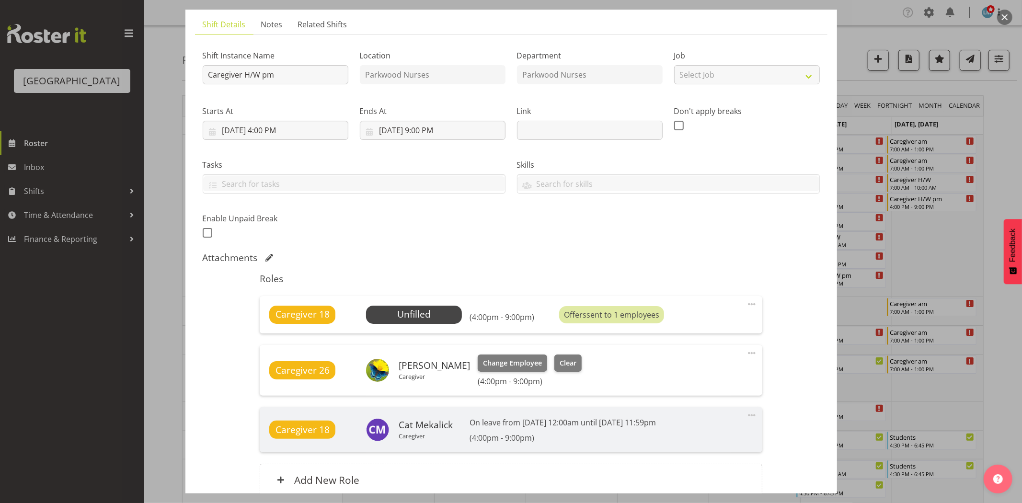
scroll to position [106, 0]
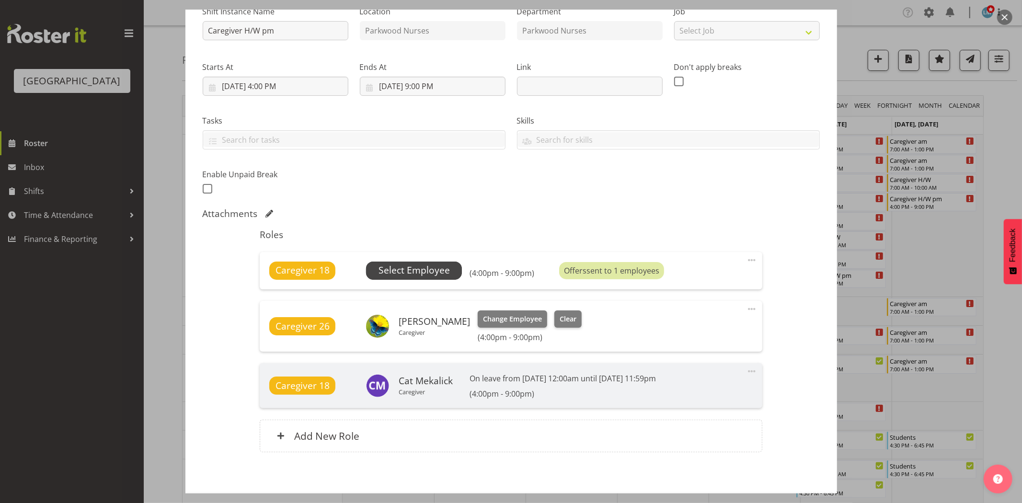
click at [448, 271] on span "Select Employee" at bounding box center [414, 271] width 96 height 18
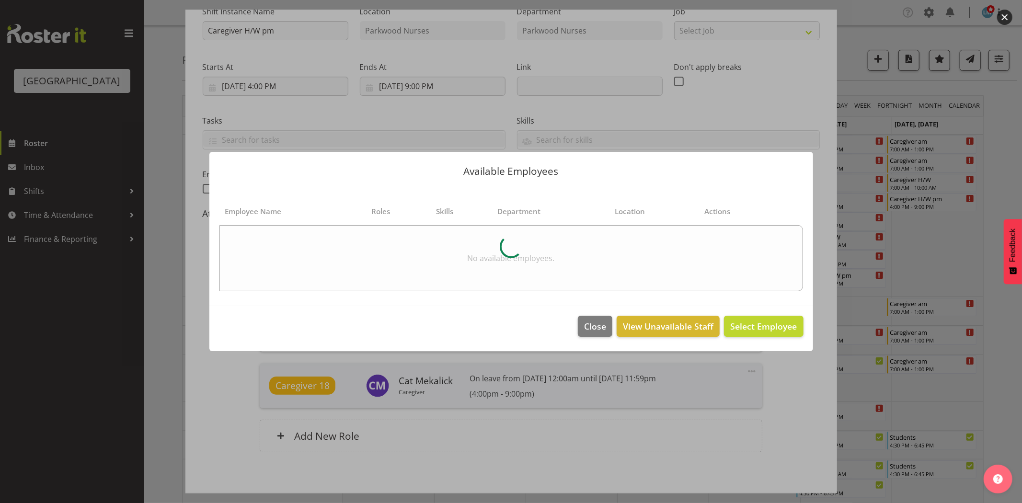
click at [1006, 159] on div at bounding box center [511, 251] width 1022 height 503
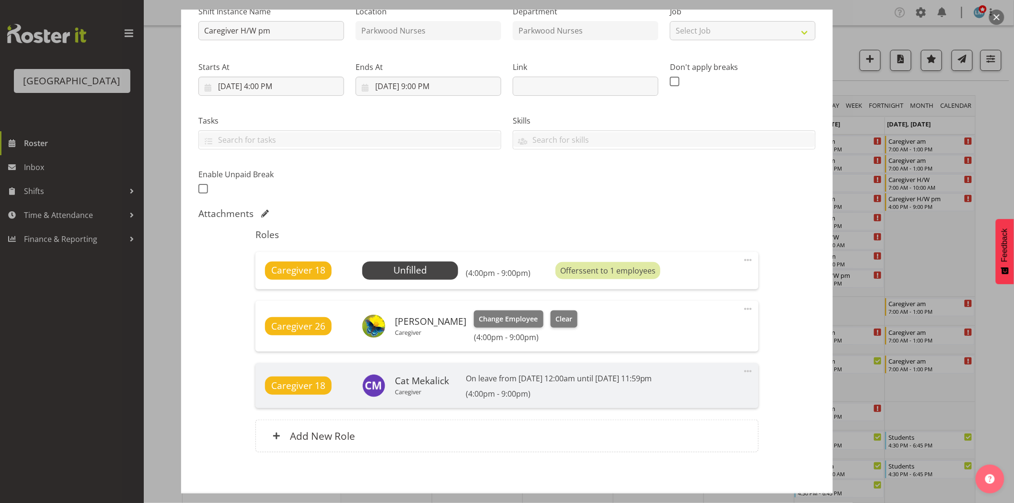
click at [1006, 159] on div at bounding box center [507, 251] width 1014 height 503
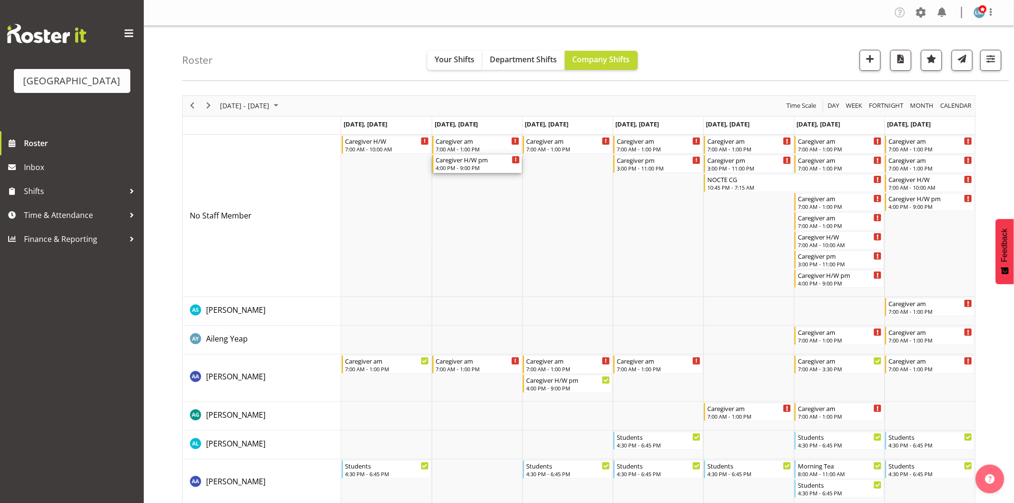
click at [469, 161] on div "Caregiver H/W pm" at bounding box center [478, 160] width 84 height 10
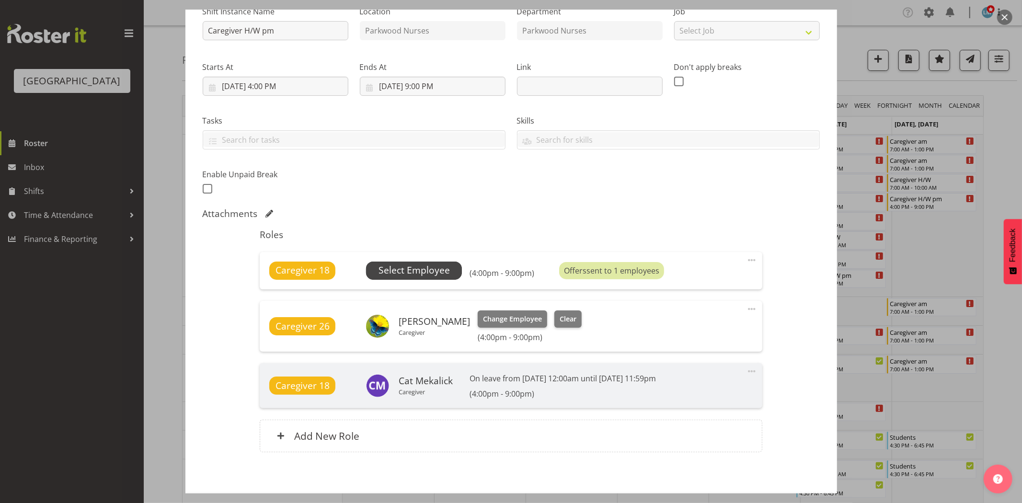
click at [426, 277] on span "Select Employee" at bounding box center [414, 271] width 71 height 14
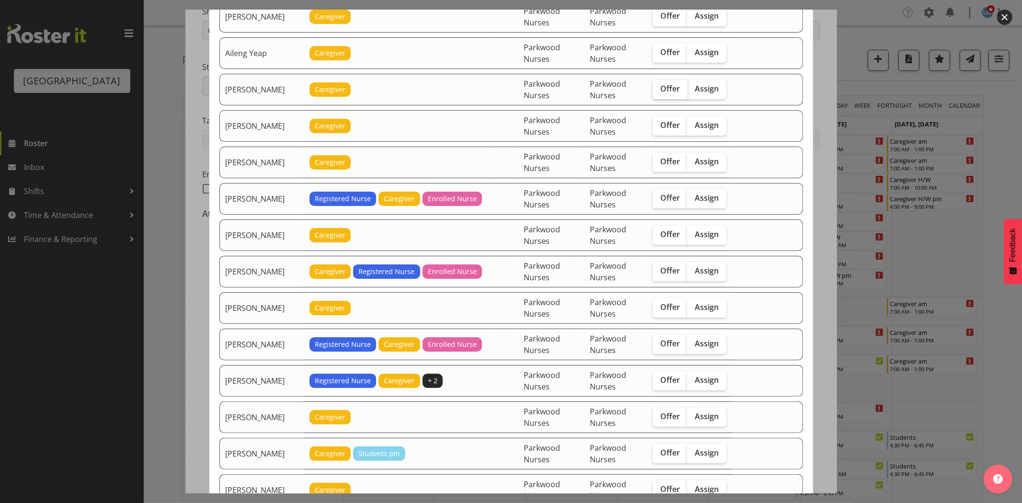
click at [669, 92] on span "Offer" at bounding box center [670, 89] width 20 height 10
click at [659, 92] on input "Offer" at bounding box center [656, 89] width 6 height 6
checkbox input "true"
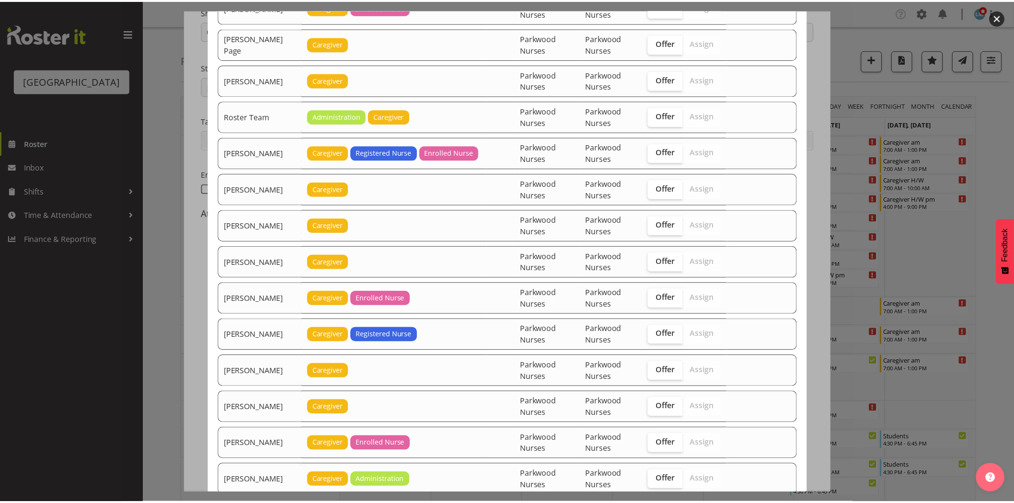
scroll to position [1678, 0]
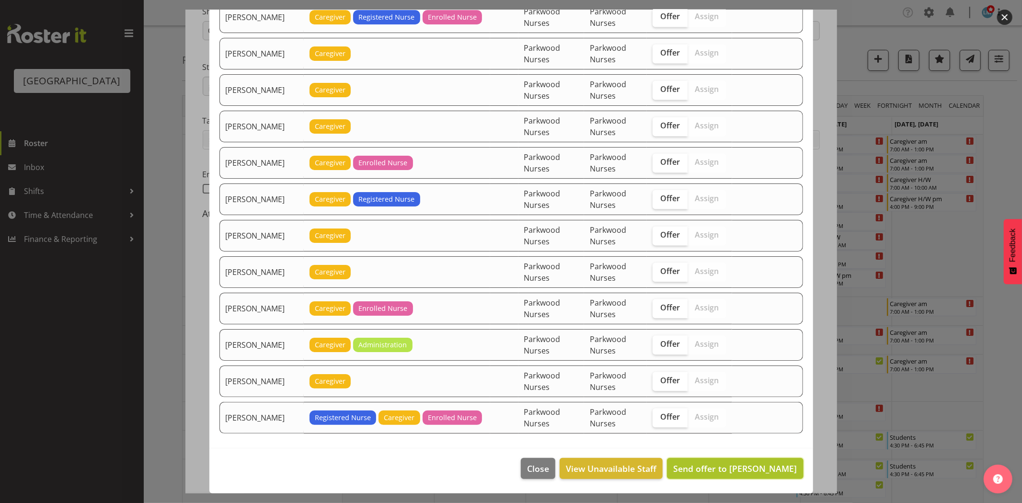
click at [746, 467] on span "Send offer to Alem Abreha" at bounding box center [735, 469] width 124 height 12
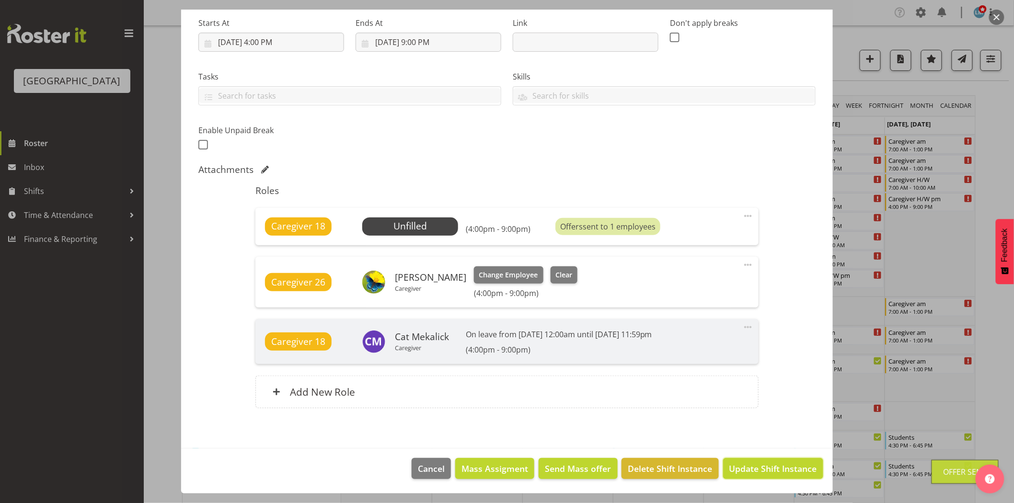
click at [746, 467] on span "Update Shift Instance" at bounding box center [773, 468] width 88 height 12
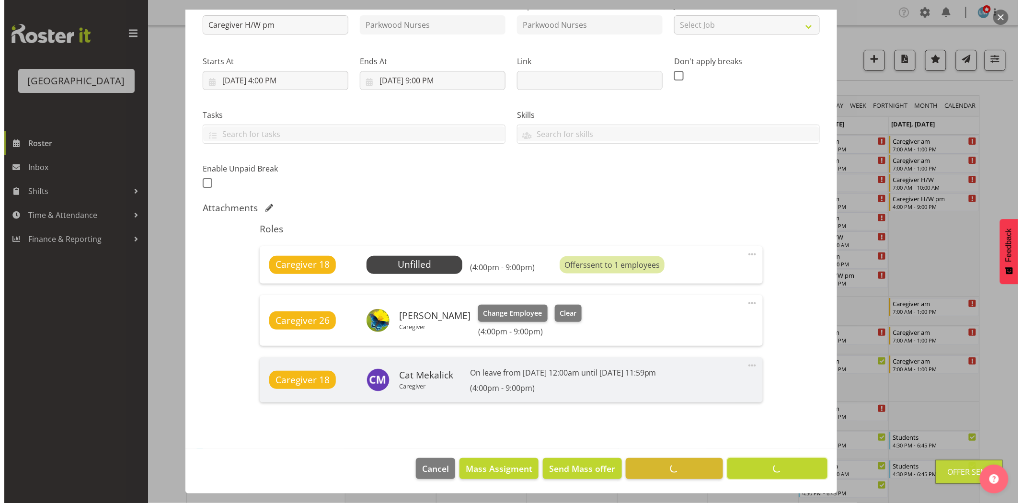
scroll to position [112, 0]
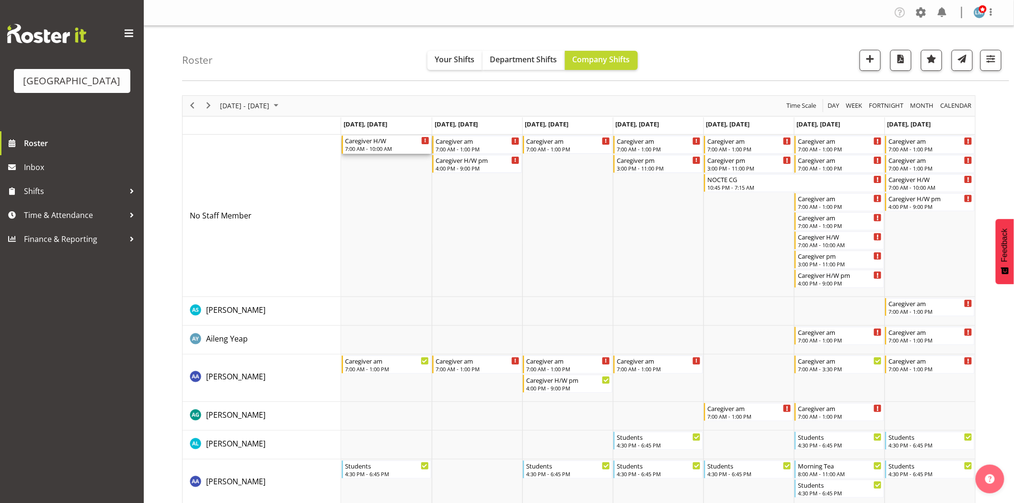
click at [388, 146] on div "7:00 AM - 10:00 AM" at bounding box center [387, 149] width 84 height 8
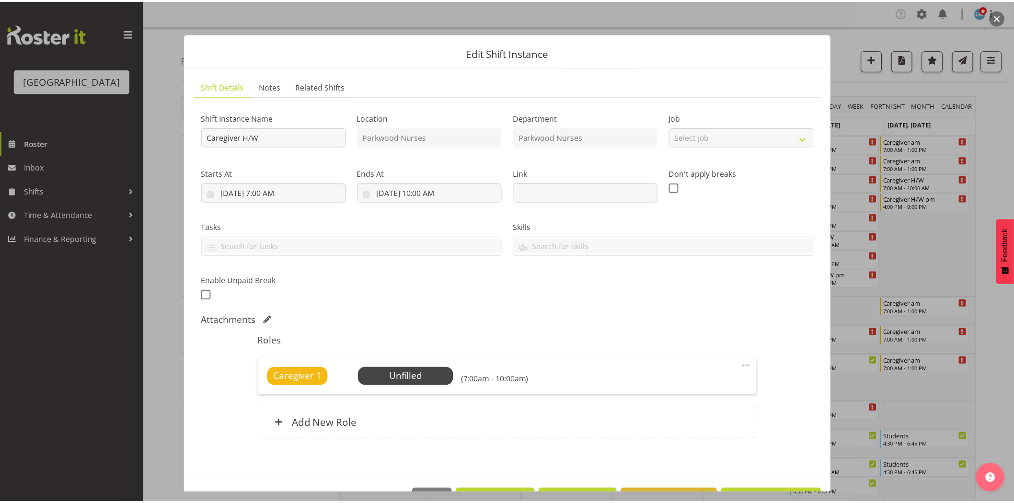
scroll to position [32, 0]
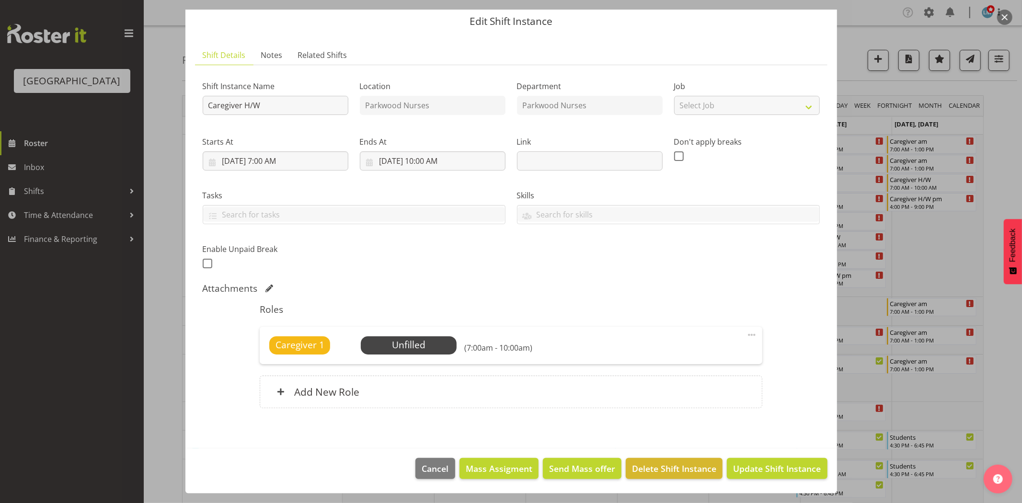
click at [1004, 151] on div at bounding box center [511, 251] width 1022 height 503
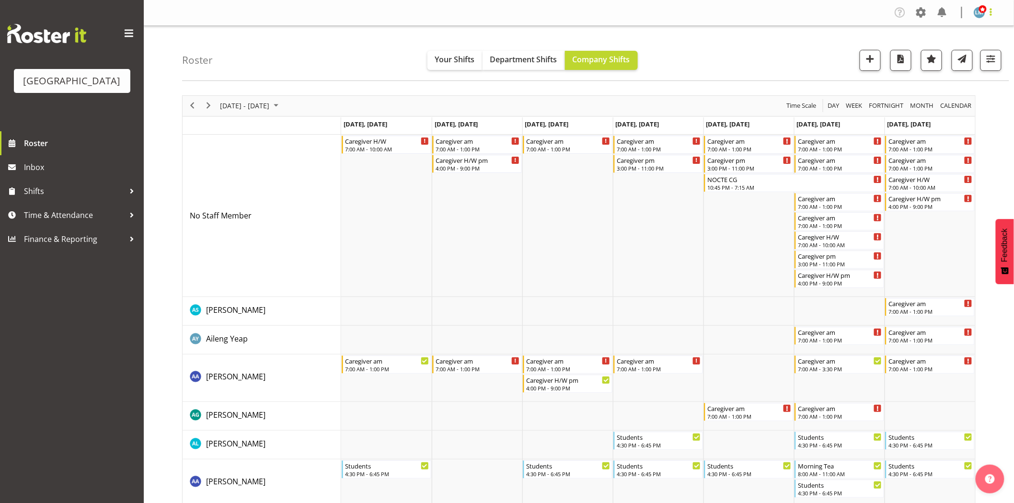
click at [991, 12] on span at bounding box center [991, 12] width 12 height 12
click at [976, 46] on link "Log Out" at bounding box center [951, 50] width 92 height 17
